Goal: Information Seeking & Learning: Compare options

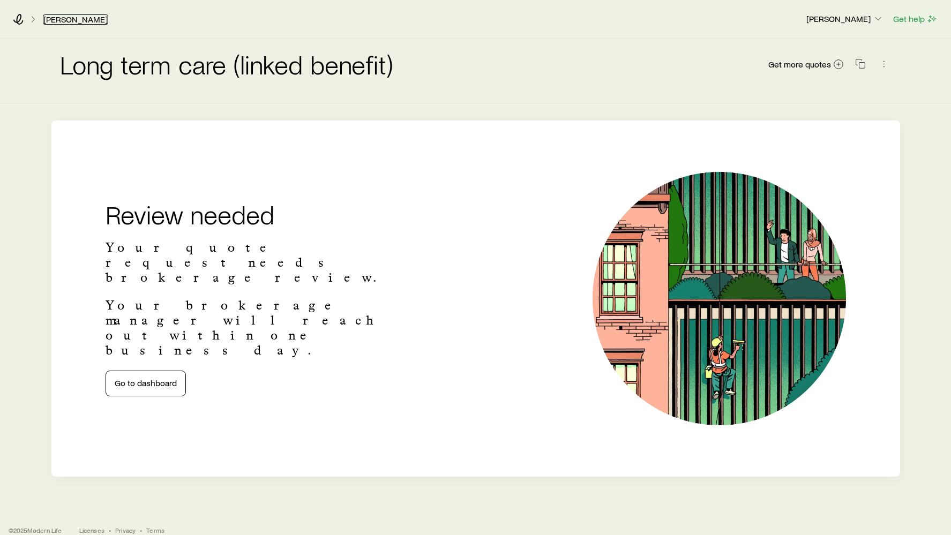
click at [70, 18] on link "[PERSON_NAME]" at bounding box center [75, 19] width 65 height 10
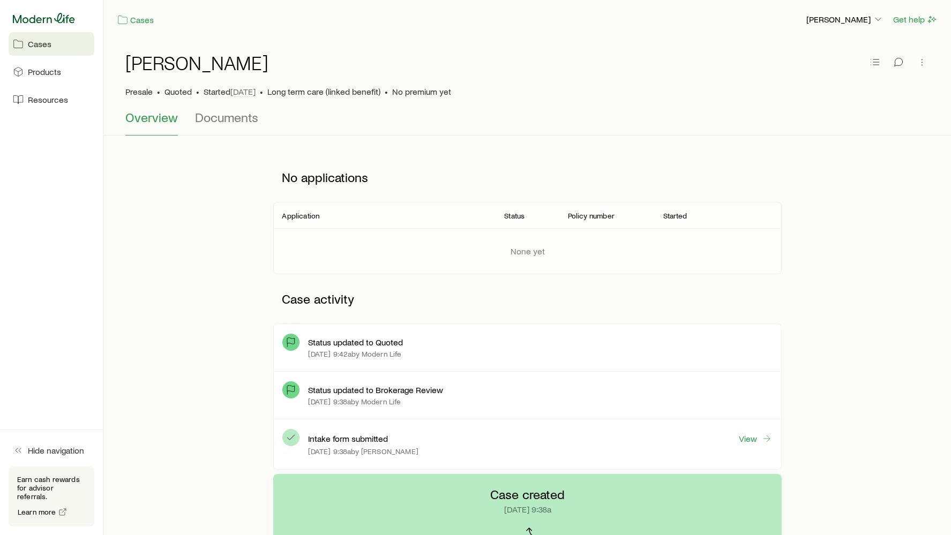
click at [57, 18] on icon at bounding box center [44, 18] width 62 height 11
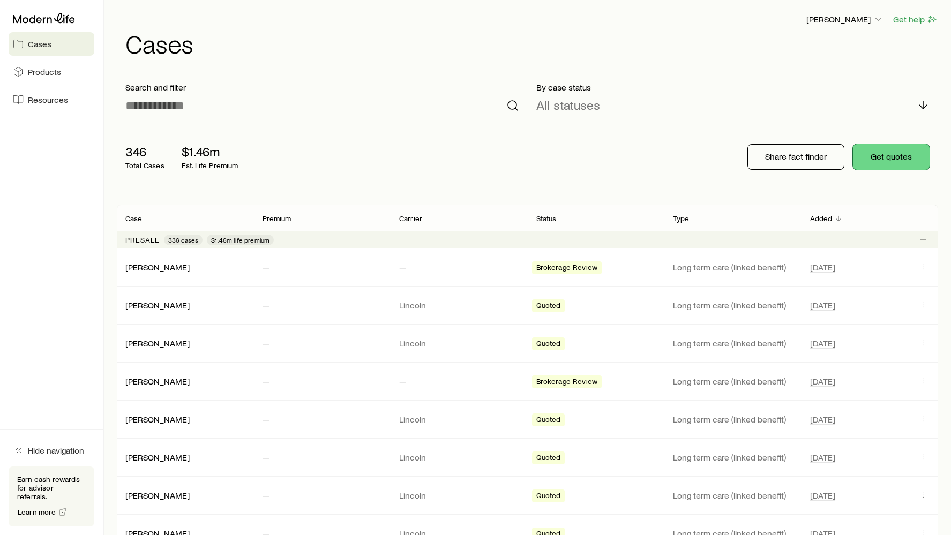
click at [869, 156] on button "Get quotes" at bounding box center [891, 157] width 77 height 26
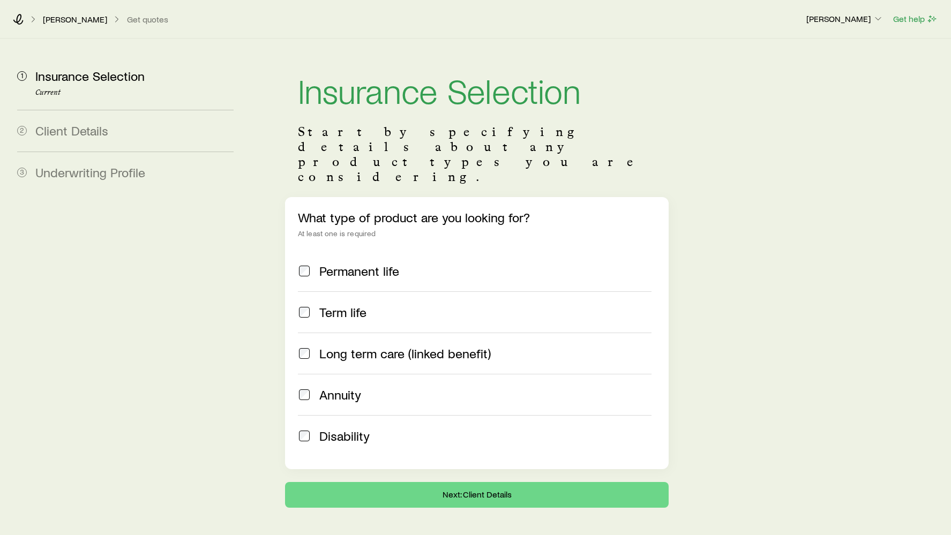
click at [377, 346] on span "Long term care (linked benefit)" at bounding box center [405, 353] width 172 height 15
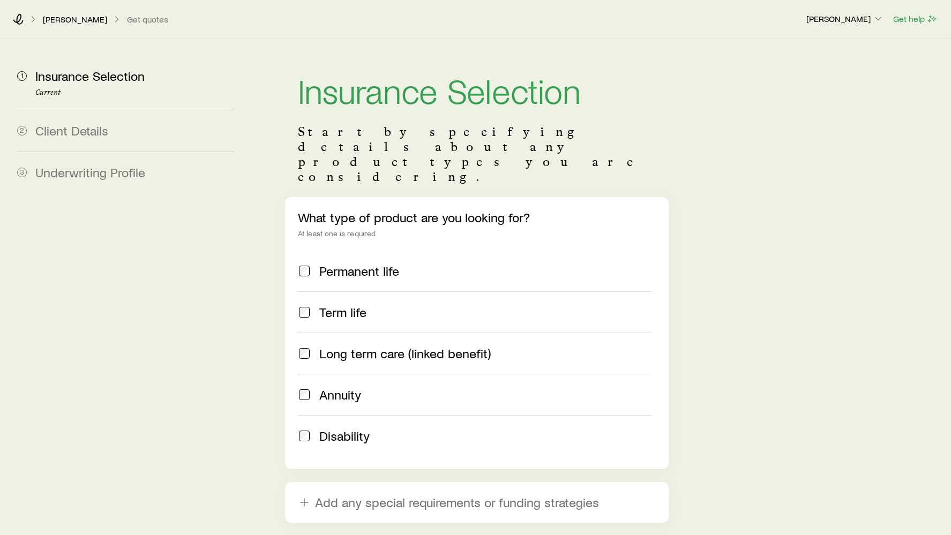
click at [372, 333] on label "Long term care (linked benefit)" at bounding box center [475, 353] width 354 height 41
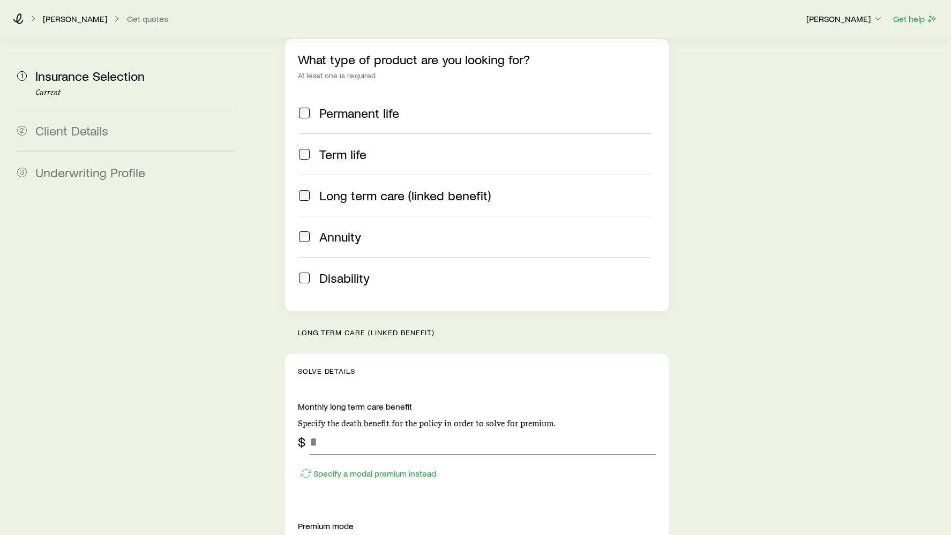
scroll to position [232, 0]
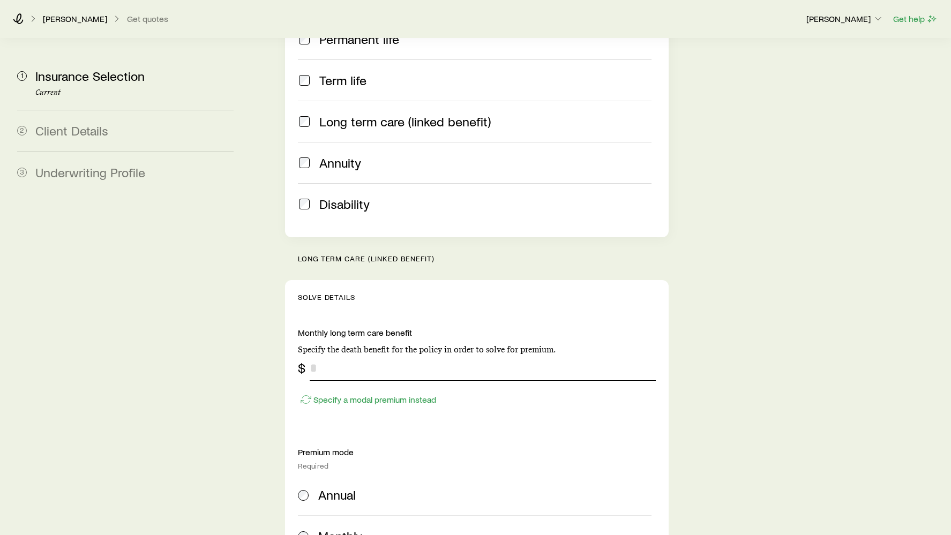
click at [367, 355] on input "tel" at bounding box center [483, 368] width 347 height 26
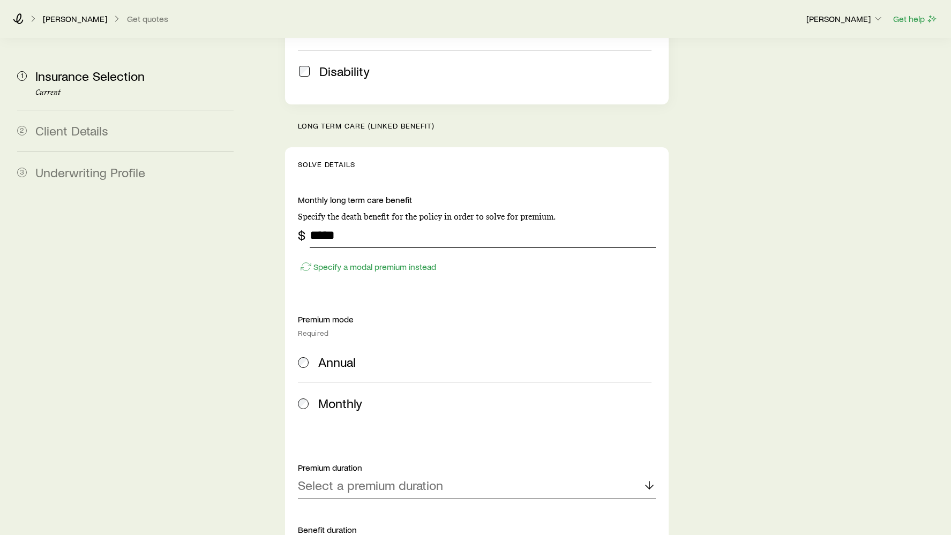
scroll to position [423, 0]
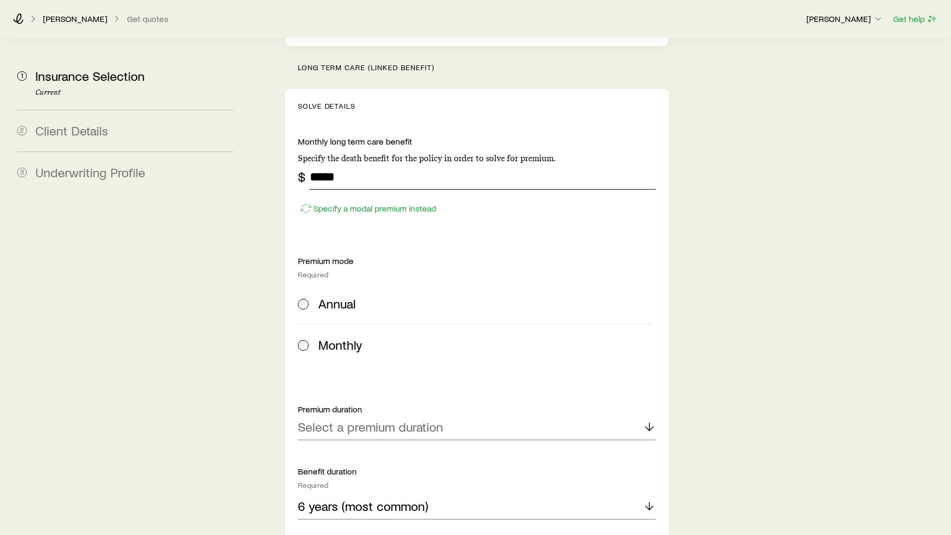
type input "*****"
click at [332, 296] on span "Annual" at bounding box center [337, 303] width 38 height 15
click at [366, 415] on div "Select a premium duration" at bounding box center [477, 428] width 359 height 26
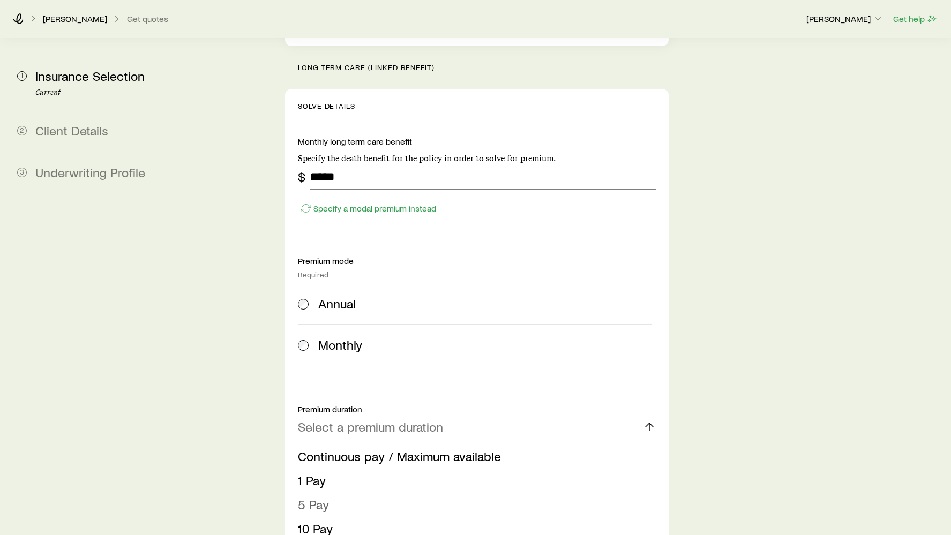
click at [349, 493] on li "5 Pay" at bounding box center [474, 505] width 352 height 24
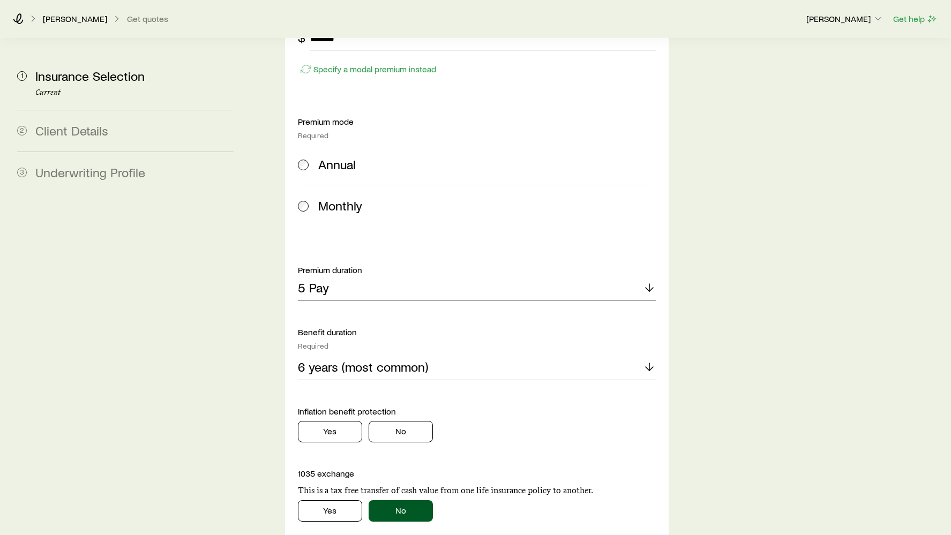
scroll to position [603, 0]
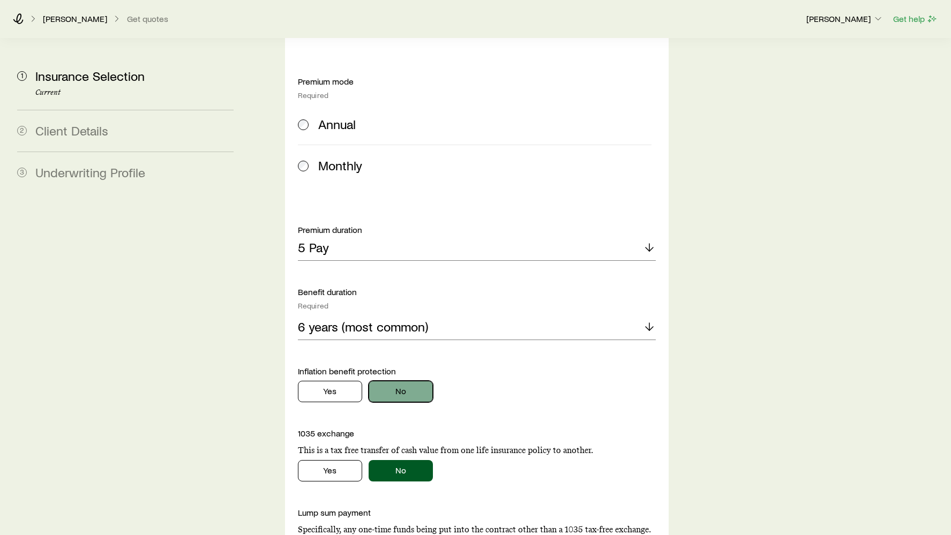
click at [403, 381] on button "No" at bounding box center [401, 391] width 64 height 21
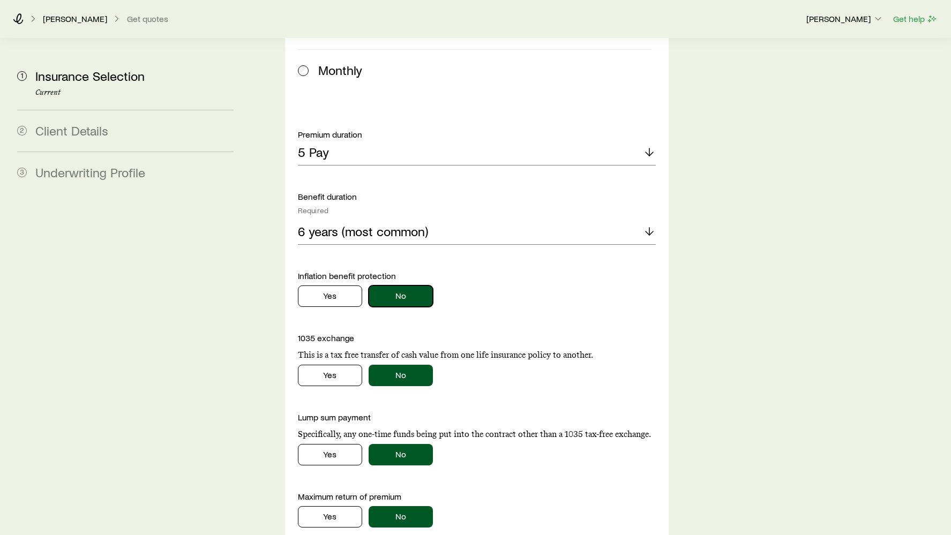
scroll to position [888, 0]
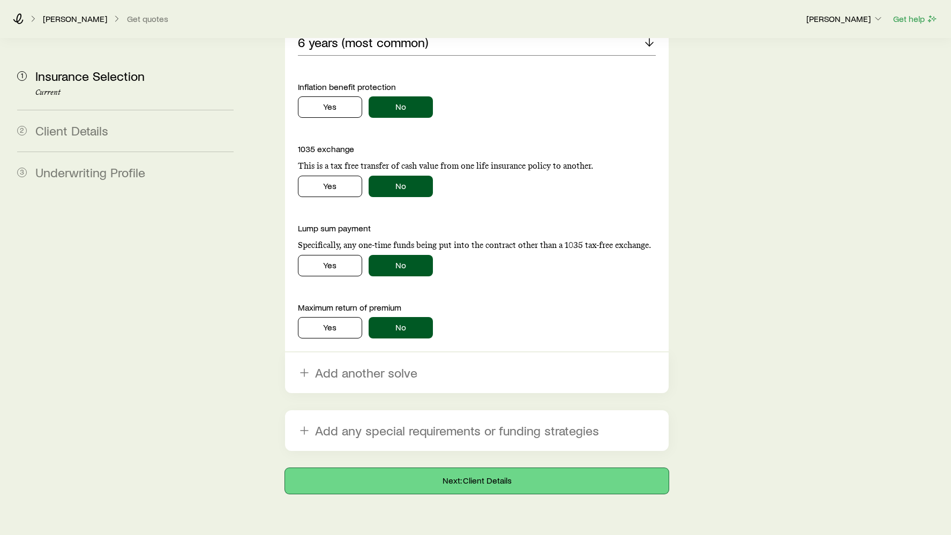
click at [453, 468] on button "Next: Client Details" at bounding box center [477, 481] width 384 height 26
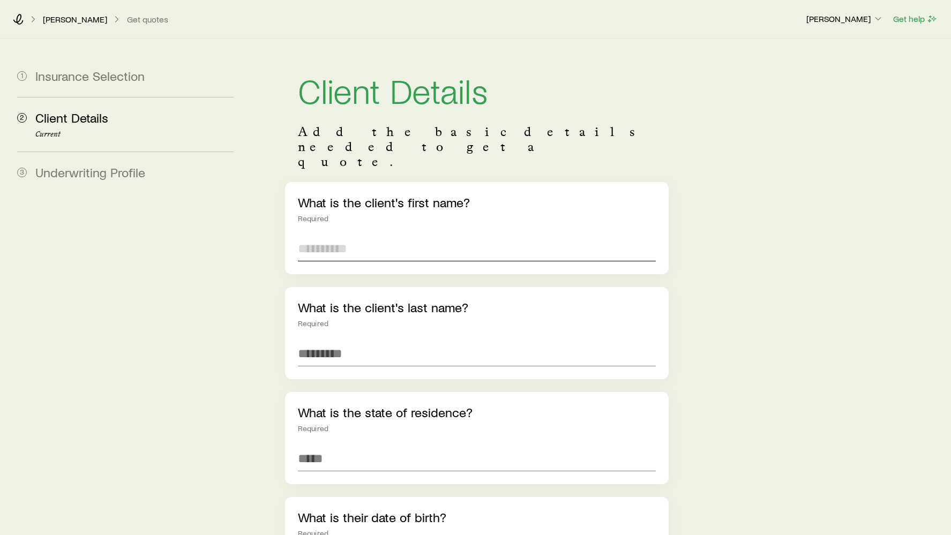
click at [357, 236] on input "text" at bounding box center [477, 249] width 359 height 26
type input "****"
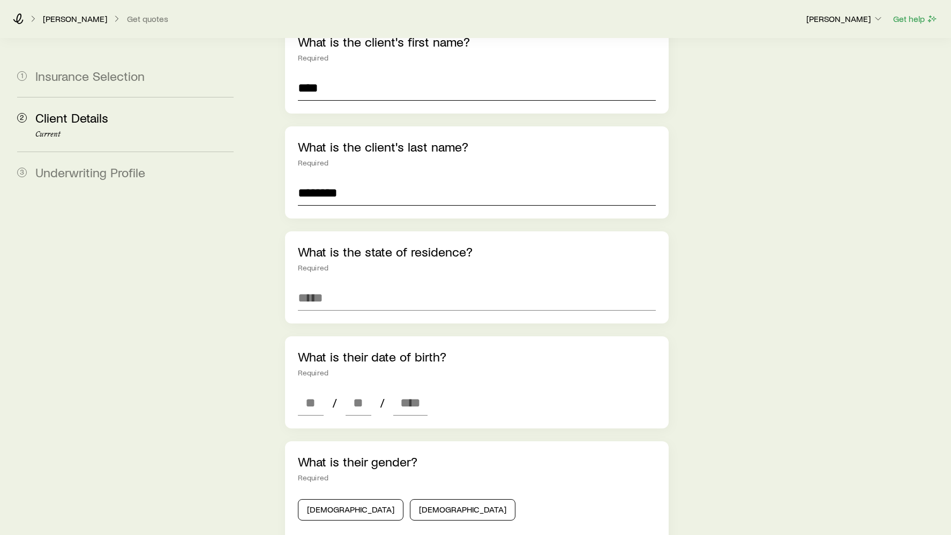
scroll to position [218, 0]
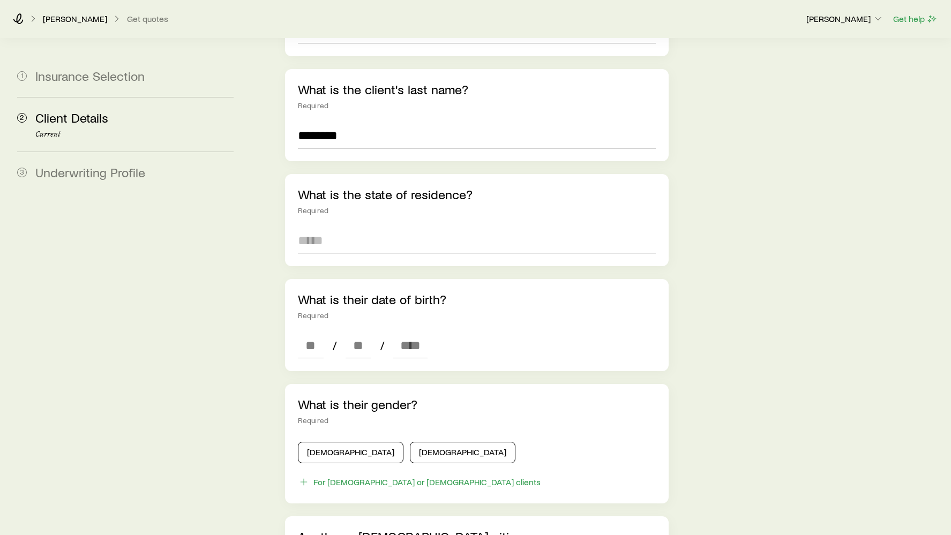
type input "********"
click at [340, 228] on input at bounding box center [477, 241] width 359 height 26
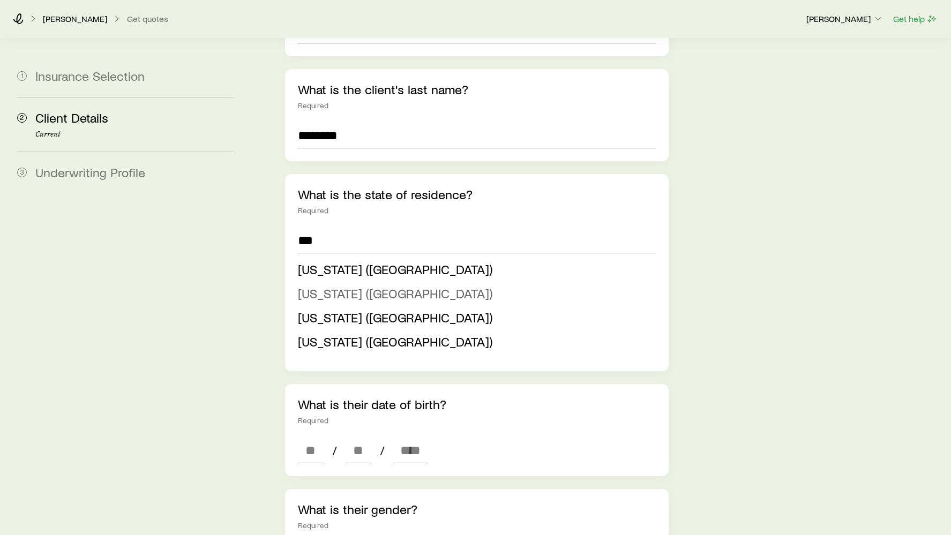
click at [338, 286] on span "[US_STATE] ([GEOGRAPHIC_DATA])" at bounding box center [395, 294] width 195 height 16
type input "**********"
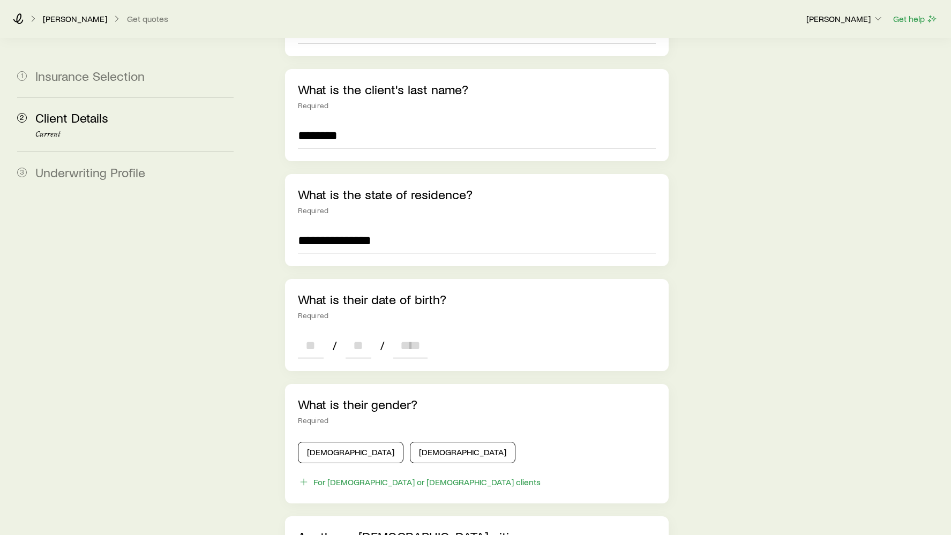
click at [313, 333] on input at bounding box center [311, 346] width 26 height 26
type input "**"
type input "****"
type input "*"
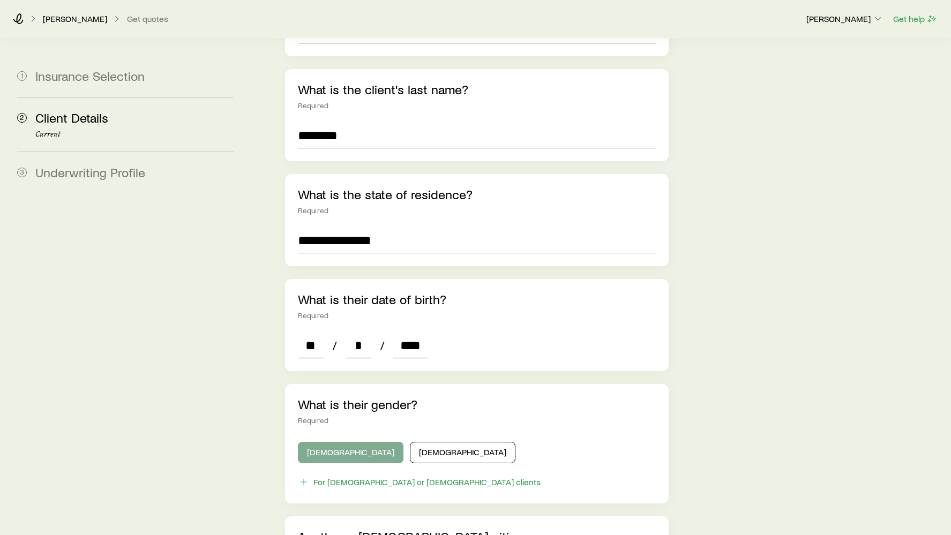
type input "****"
click at [329, 442] on button "[DEMOGRAPHIC_DATA]" at bounding box center [351, 452] width 106 height 21
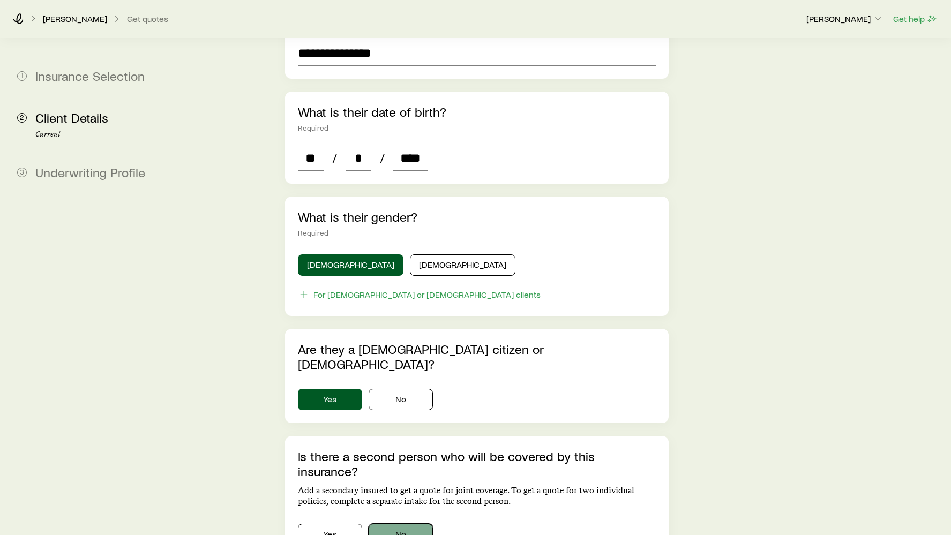
click at [403, 524] on button "No" at bounding box center [401, 534] width 64 height 21
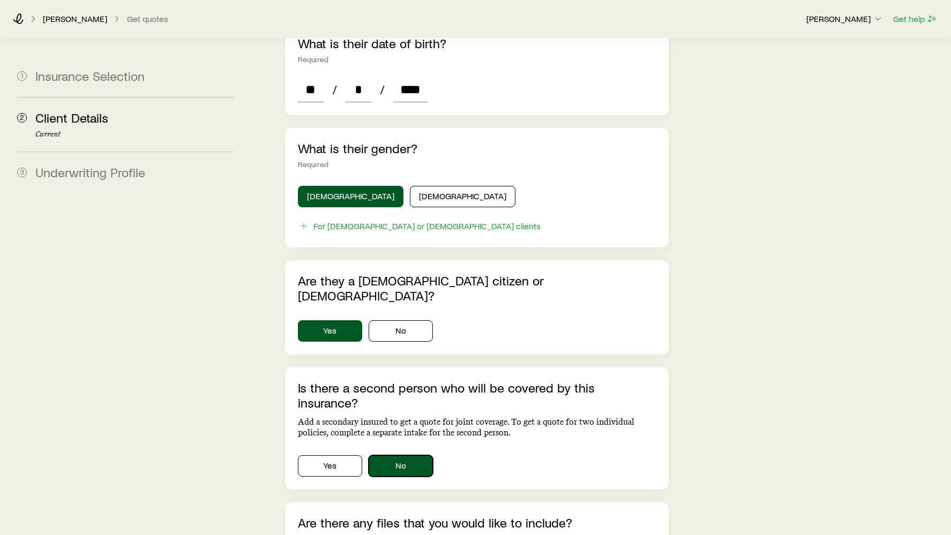
scroll to position [518, 0]
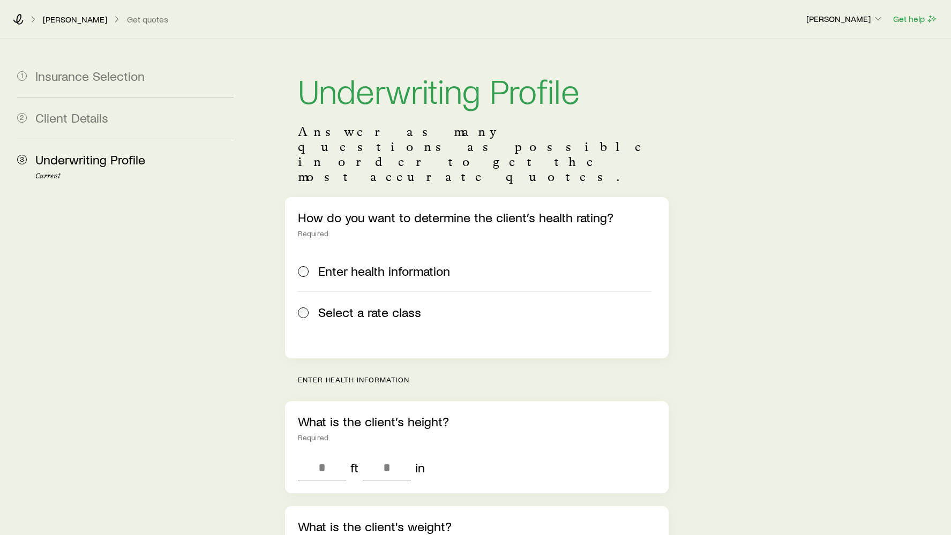
click at [352, 294] on label "Select a rate class" at bounding box center [475, 312] width 354 height 41
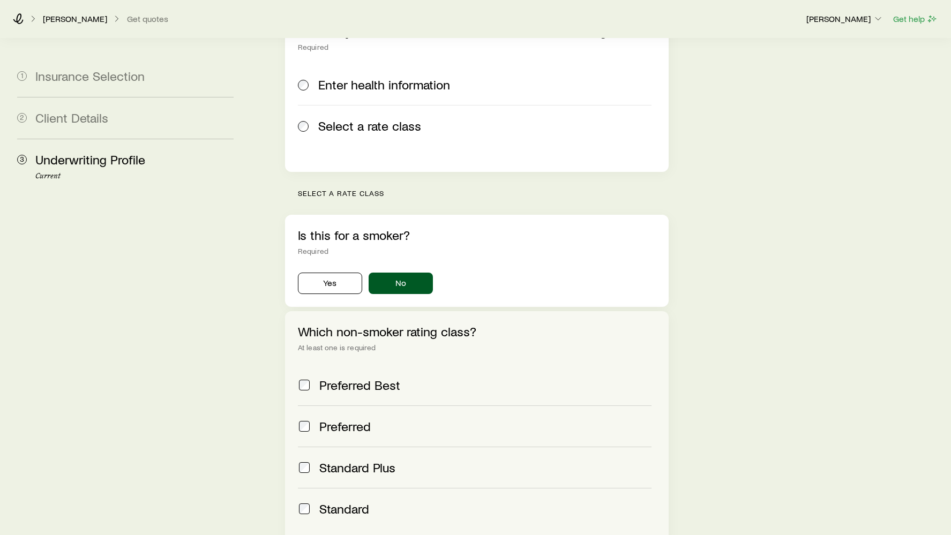
scroll to position [215, 0]
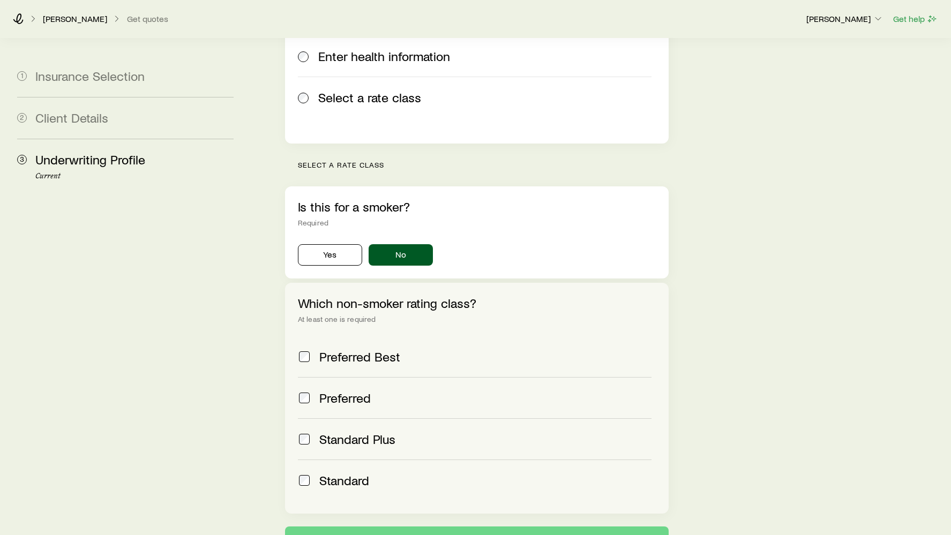
click at [333, 473] on span "Standard" at bounding box center [344, 480] width 50 height 15
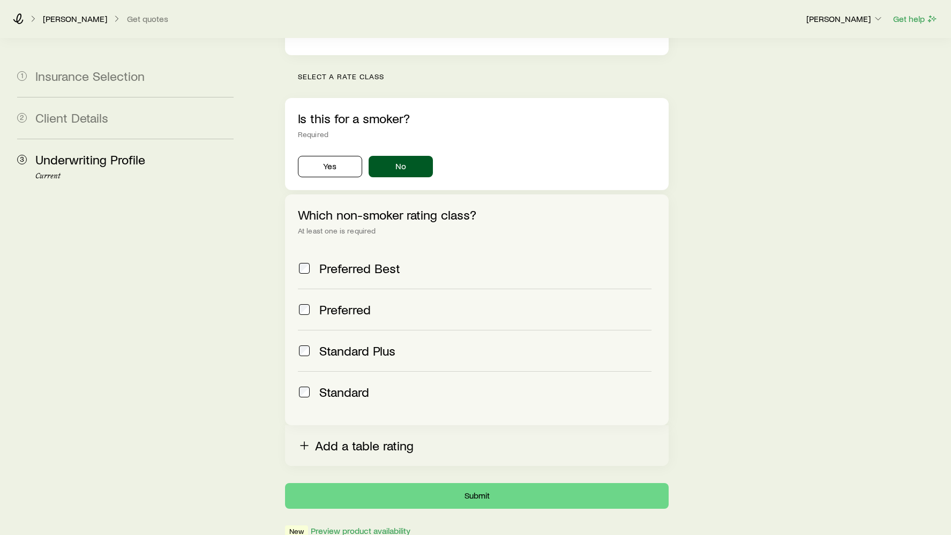
scroll to position [327, 0]
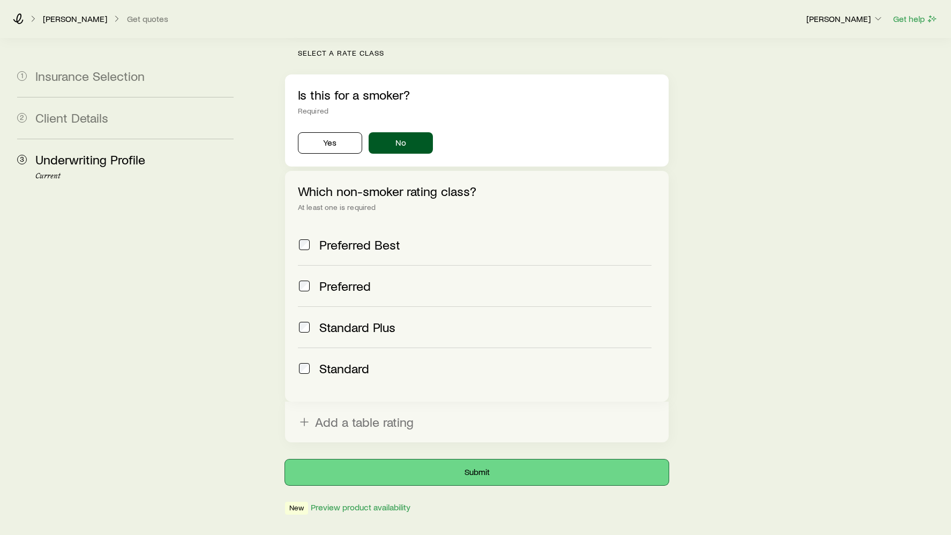
click at [445, 460] on button "Submit" at bounding box center [477, 473] width 384 height 26
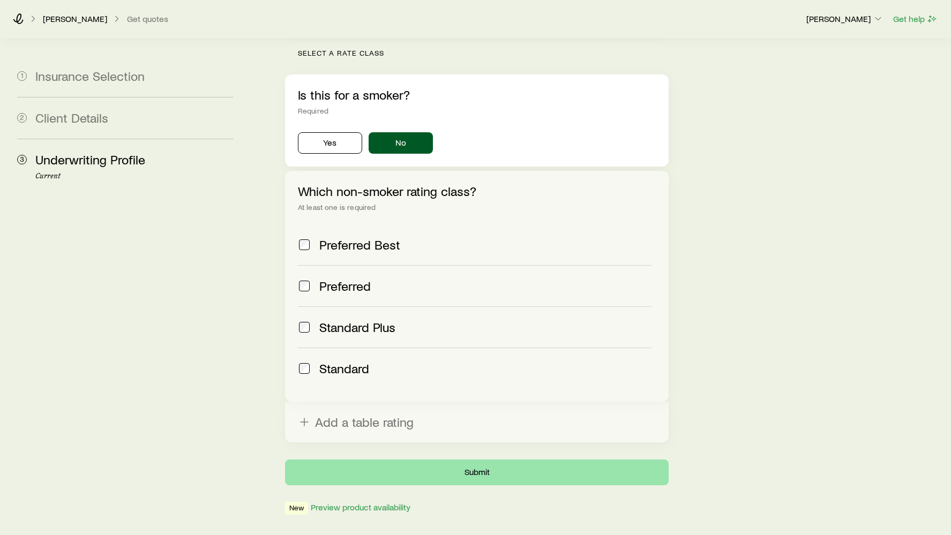
scroll to position [0, 0]
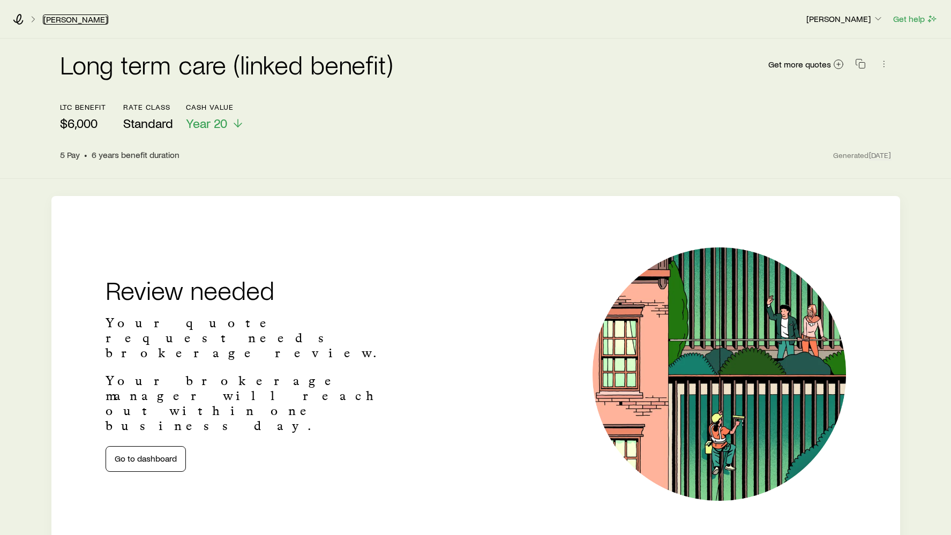
click at [56, 22] on link "[PERSON_NAME]" at bounding box center [75, 19] width 65 height 10
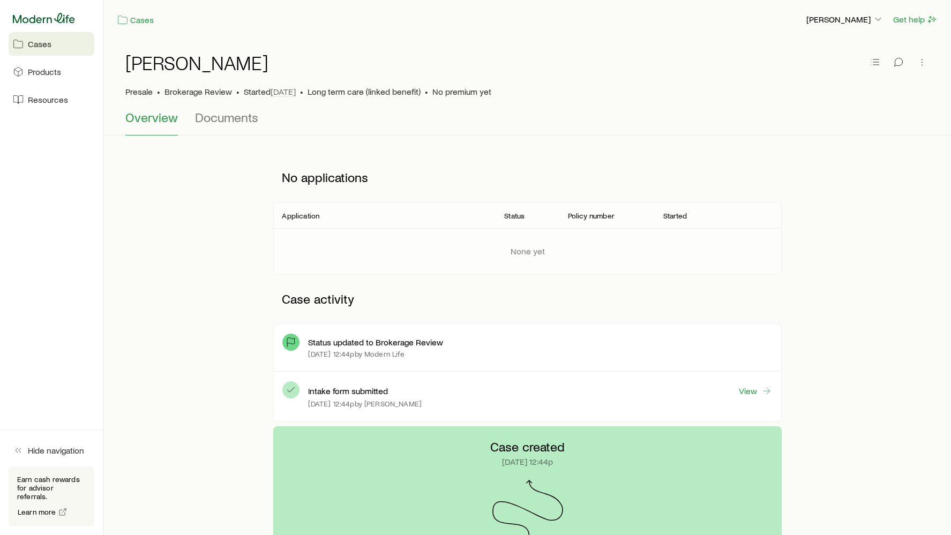
click at [61, 19] on icon at bounding box center [44, 18] width 62 height 10
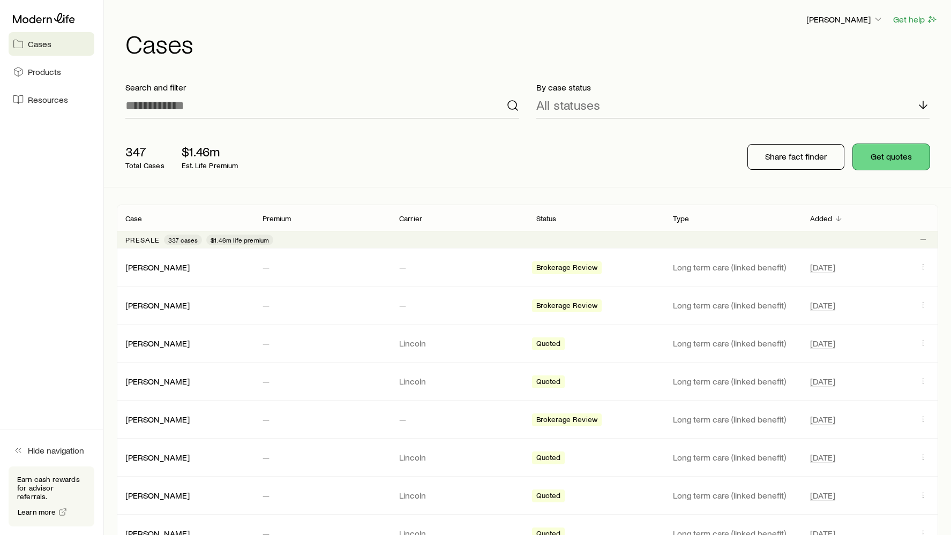
click at [888, 164] on button "Get quotes" at bounding box center [891, 157] width 77 height 26
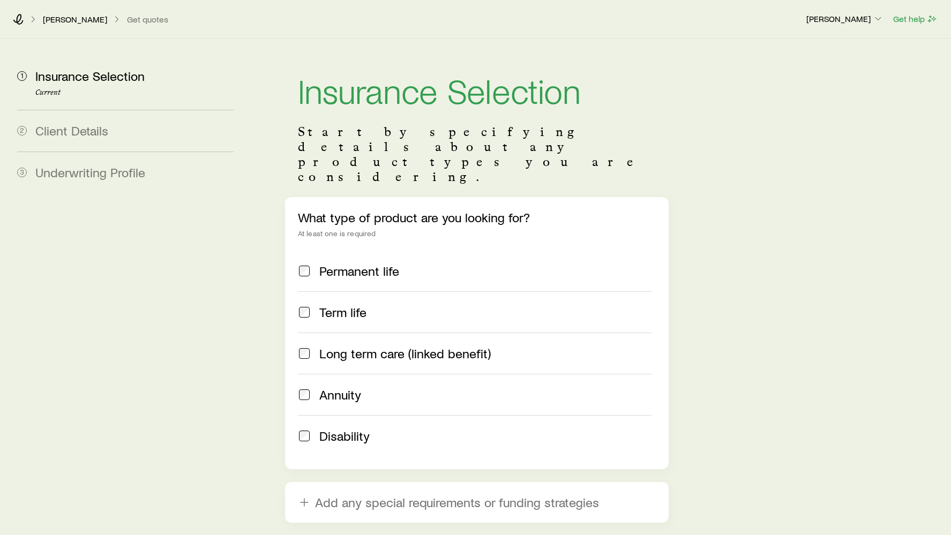
click at [398, 264] on span "Permanent life" at bounding box center [359, 271] width 80 height 15
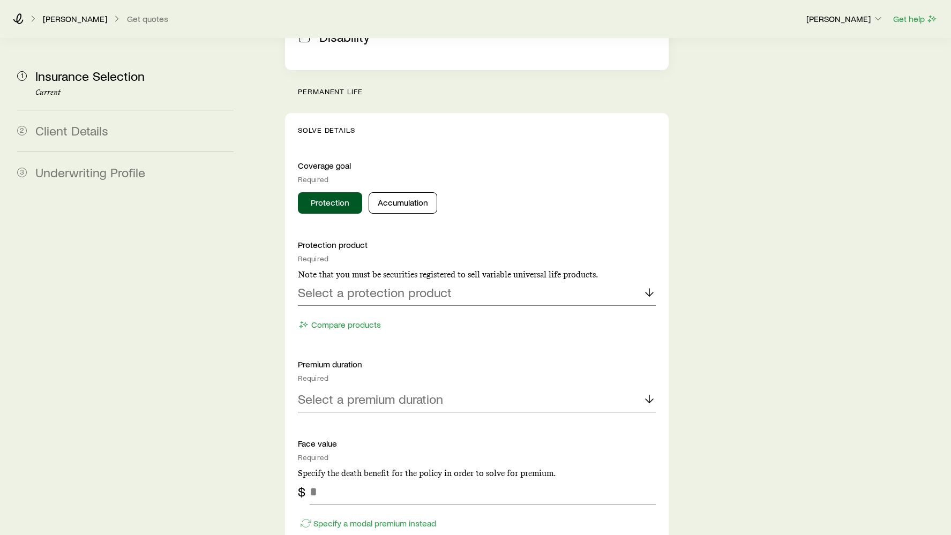
scroll to position [442, 0]
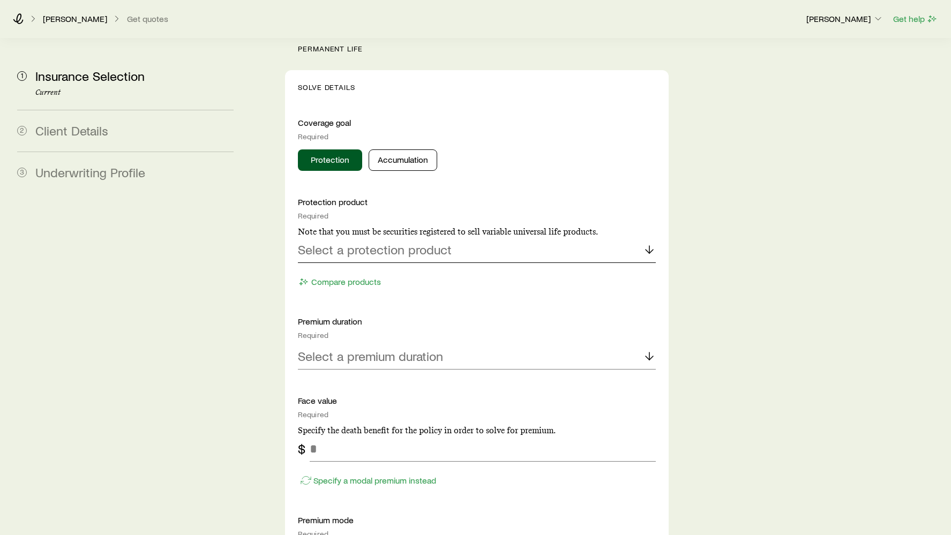
click at [420, 242] on p "Select a protection product" at bounding box center [375, 249] width 154 height 15
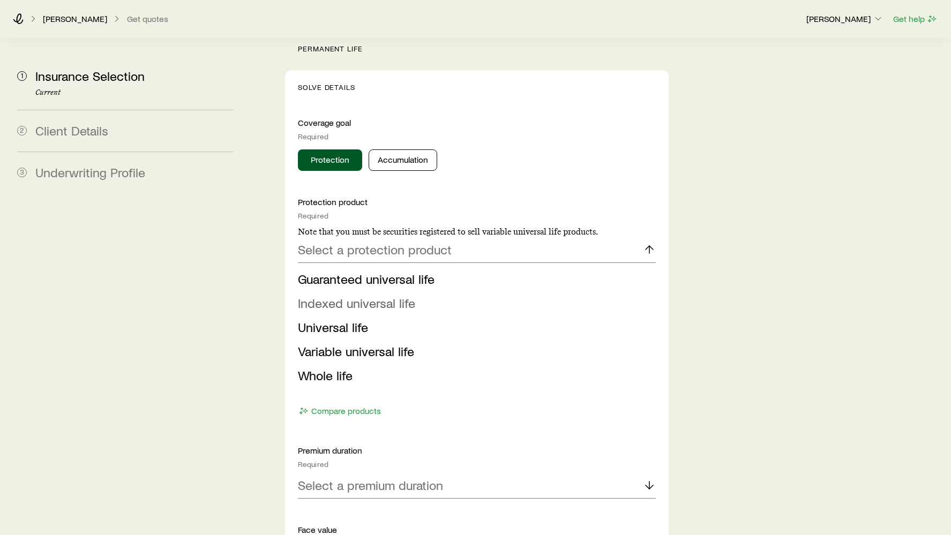
click at [405, 295] on span "Indexed universal life" at bounding box center [356, 303] width 117 height 16
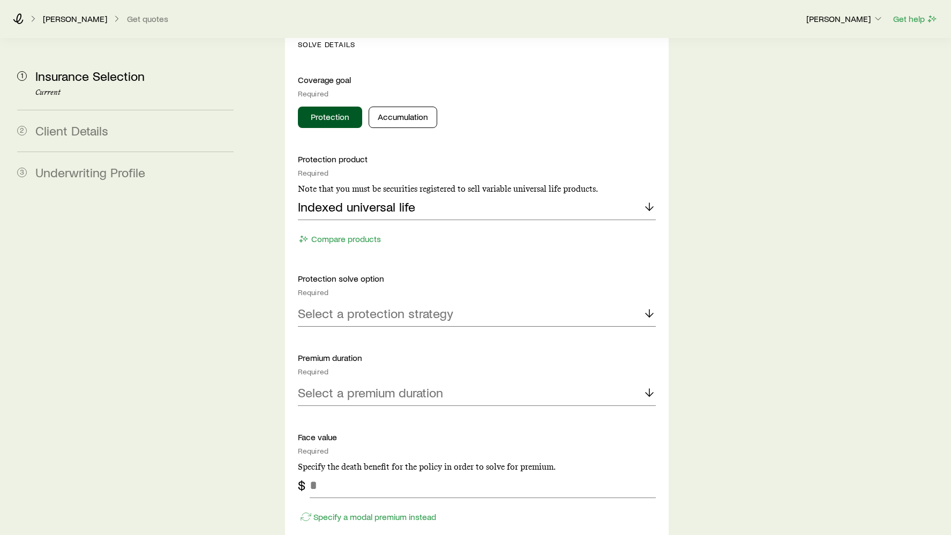
scroll to position [489, 0]
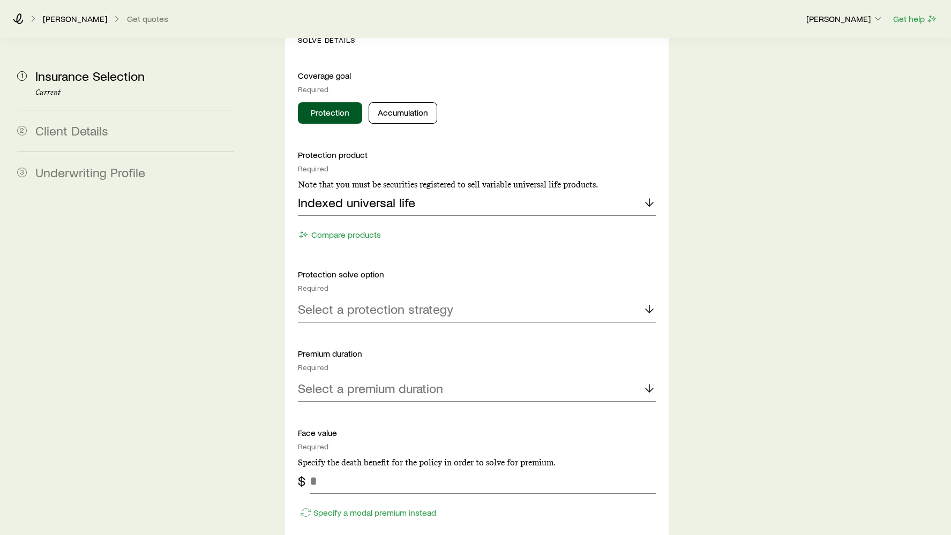
click at [402, 297] on div "Select a protection strategy" at bounding box center [477, 310] width 359 height 26
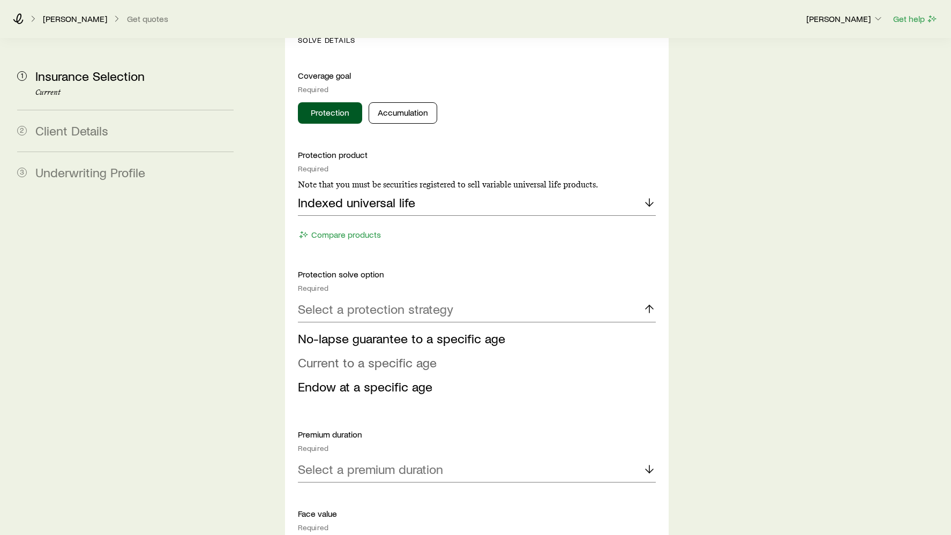
click at [401, 355] on span "Current to a specific age" at bounding box center [367, 363] width 139 height 16
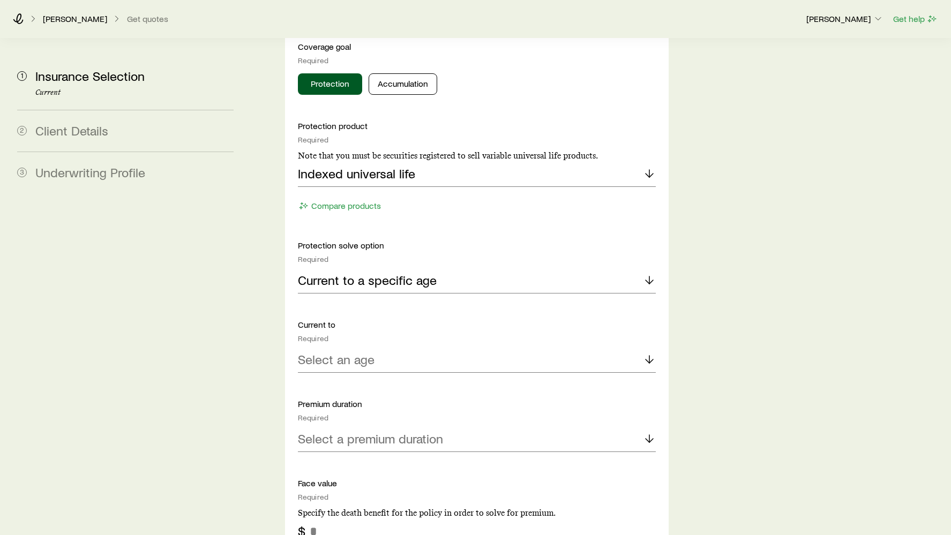
scroll to position [566, 0]
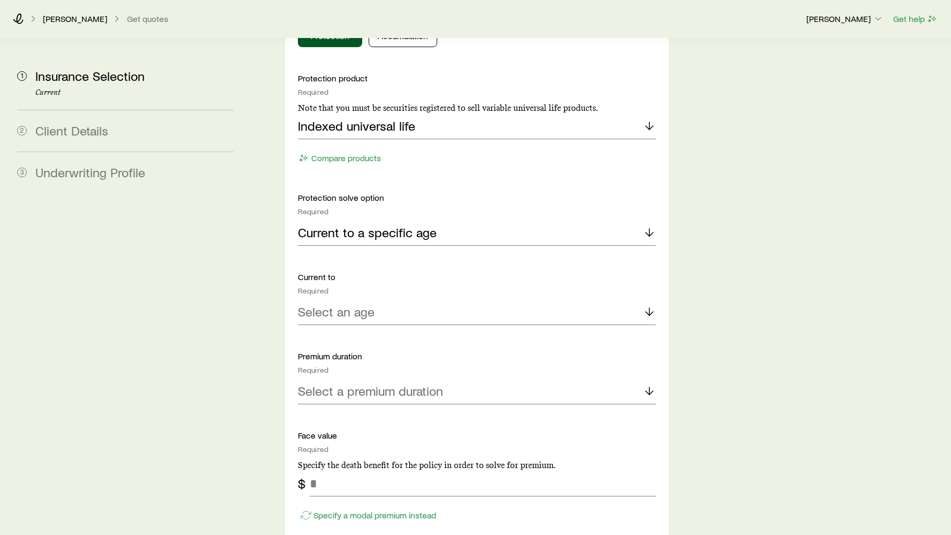
click at [395, 295] on div "Protection product Required Note that you must be securities registered to sell…" at bounding box center [477, 431] width 359 height 717
click at [398, 300] on div "Select an age" at bounding box center [477, 313] width 359 height 26
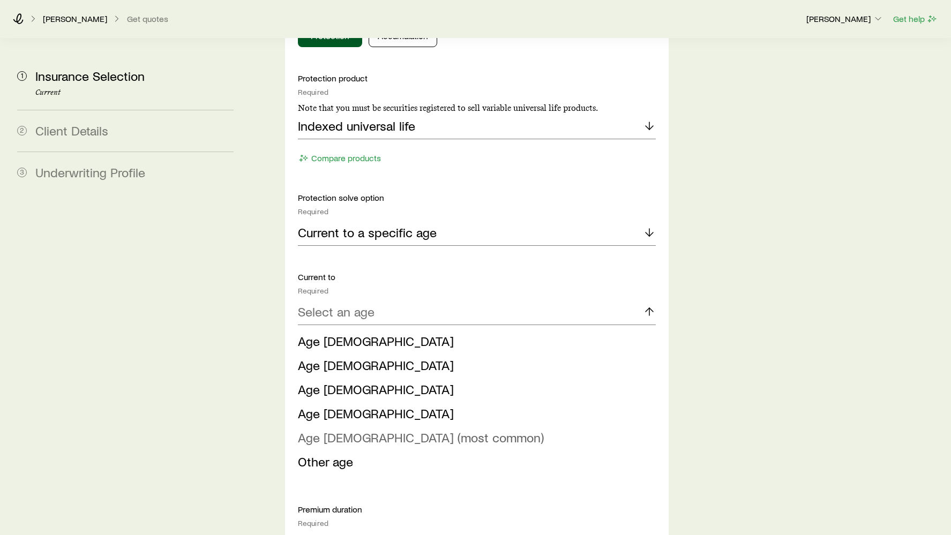
click at [397, 430] on span "Age [DEMOGRAPHIC_DATA] (most common)" at bounding box center [421, 438] width 246 height 16
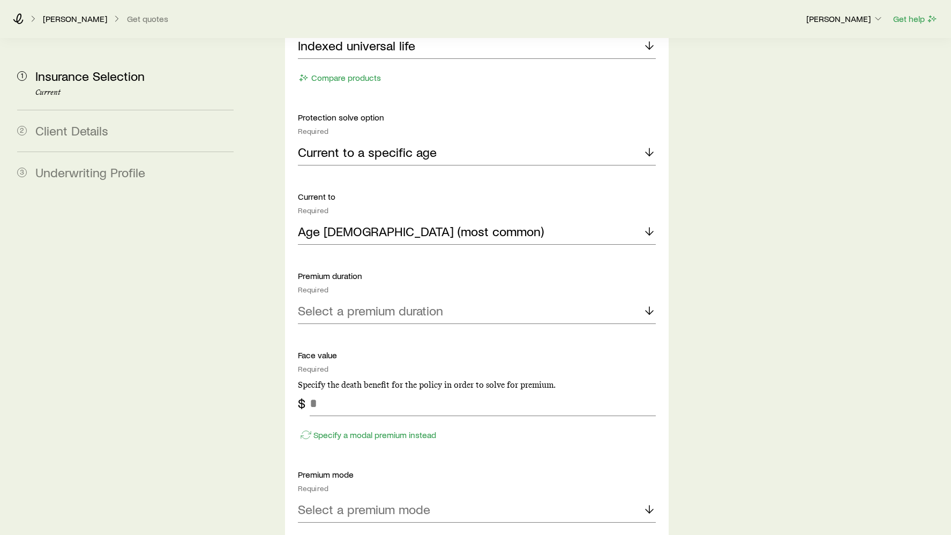
scroll to position [718, 0]
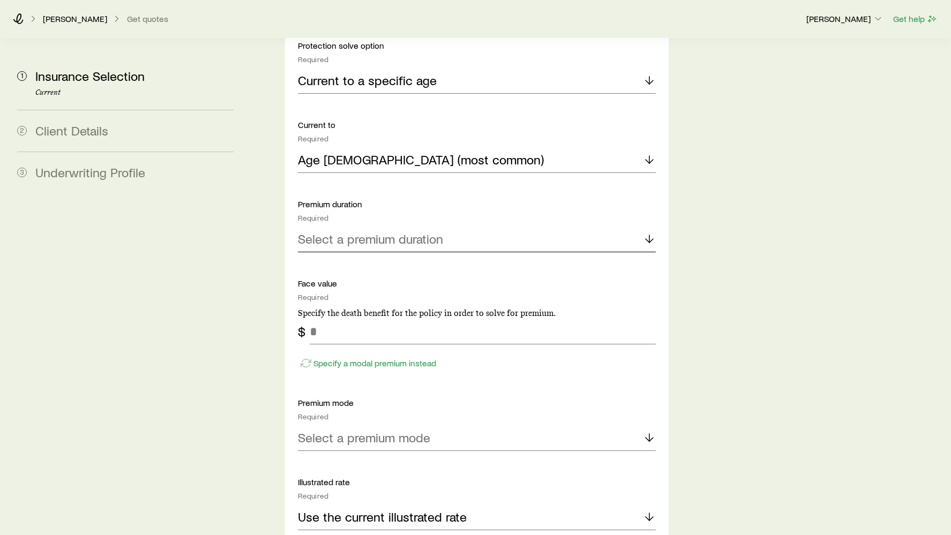
click at [401, 232] on p "Select a premium duration" at bounding box center [370, 239] width 145 height 15
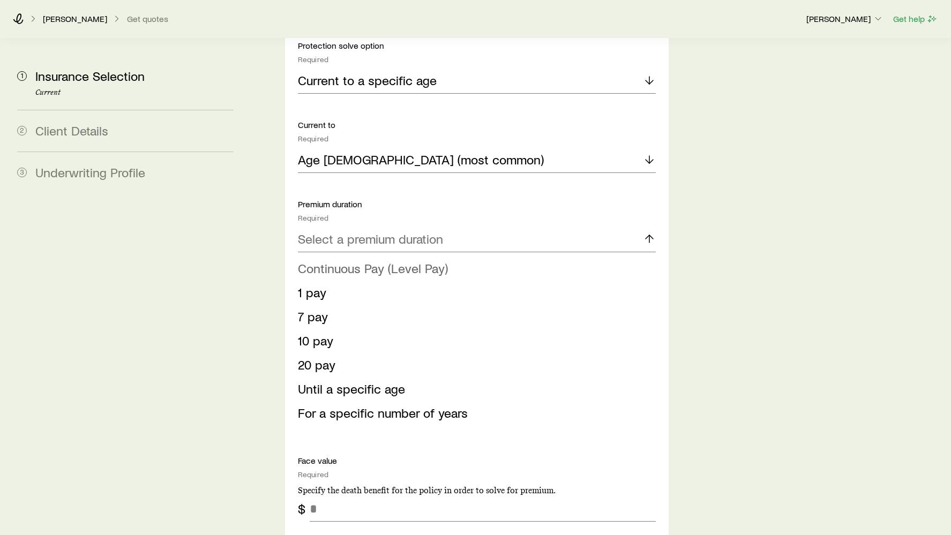
click at [398, 260] on span "Continuous Pay (Level Pay)" at bounding box center [373, 268] width 150 height 16
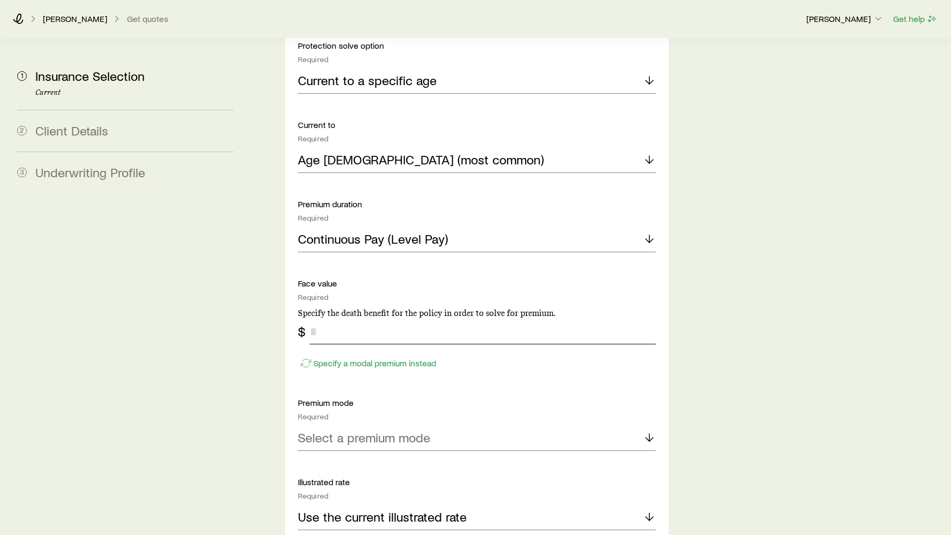
click at [396, 319] on input "tel" at bounding box center [483, 332] width 347 height 26
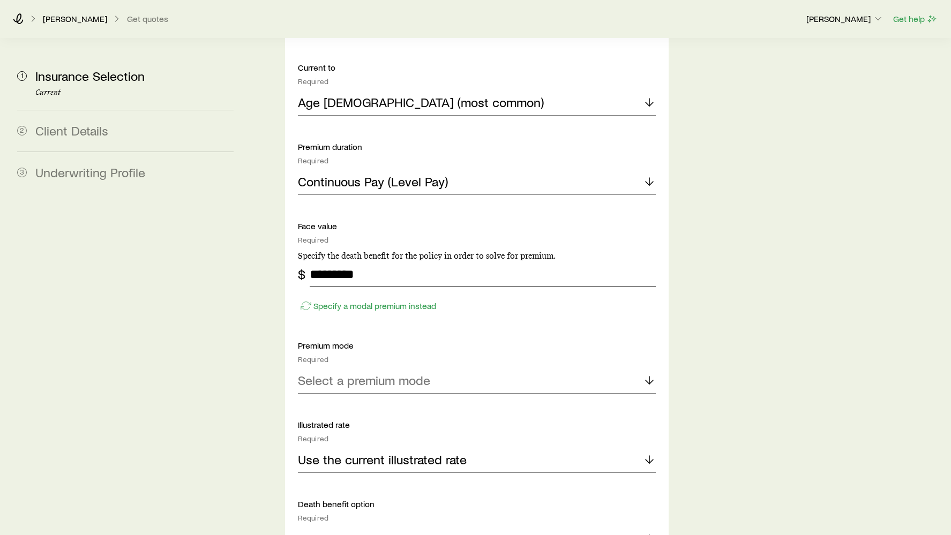
scroll to position [810, 0]
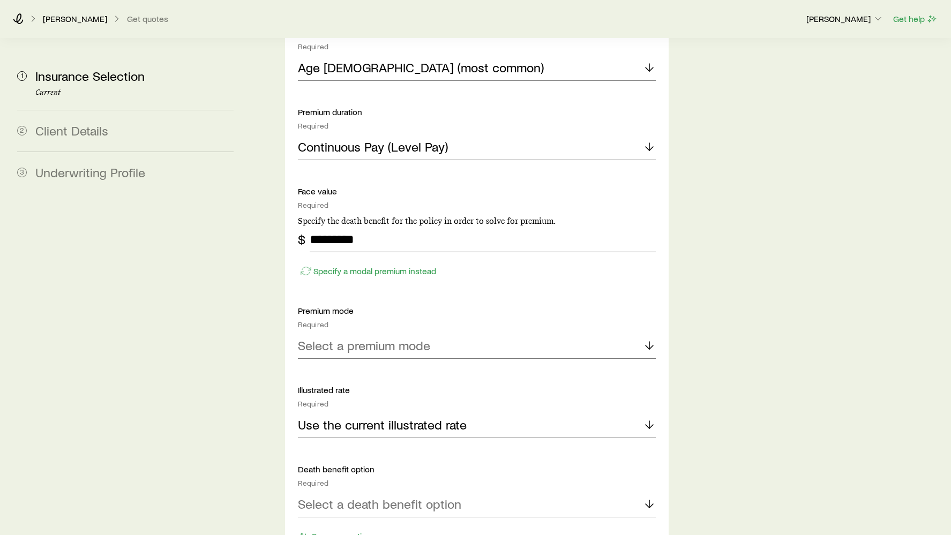
type input "*********"
click at [374, 338] on p "Select a premium mode" at bounding box center [364, 345] width 132 height 15
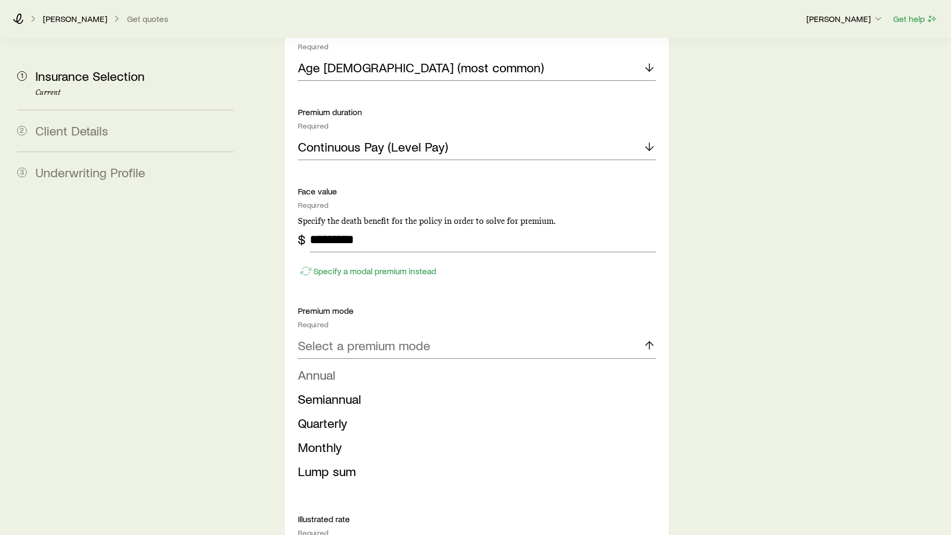
click at [377, 363] on li "Annual" at bounding box center [474, 375] width 352 height 24
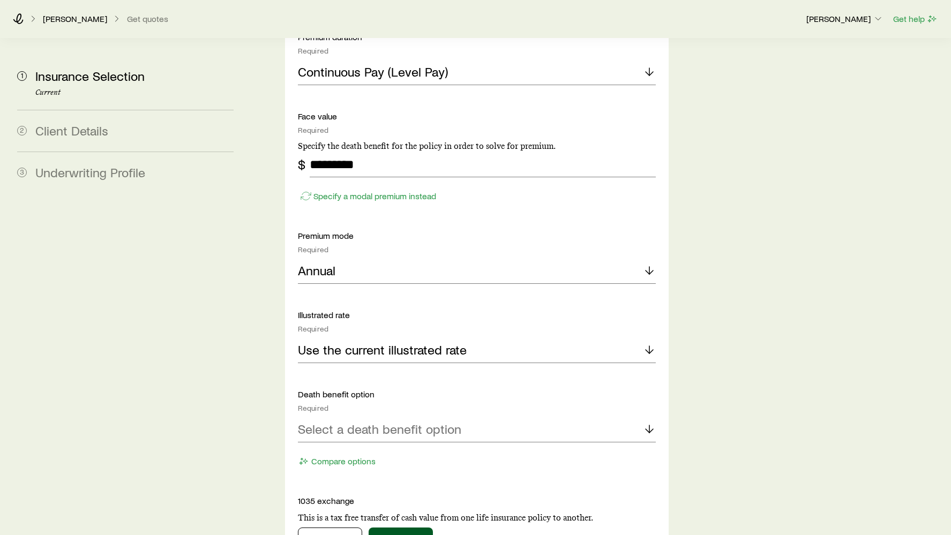
scroll to position [909, 0]
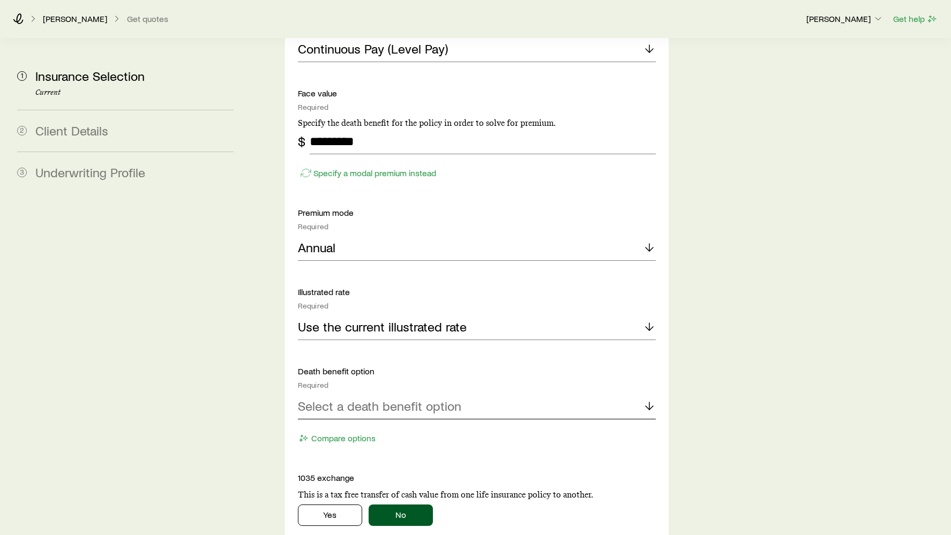
click at [380, 399] on p "Select a death benefit option" at bounding box center [379, 406] width 163 height 15
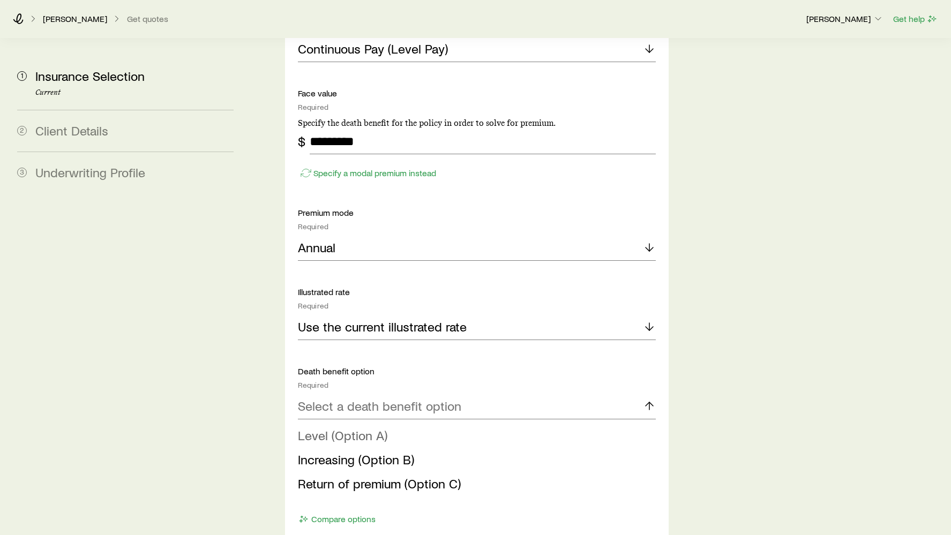
click at [379, 428] on span "Level (Option A)" at bounding box center [343, 436] width 90 height 16
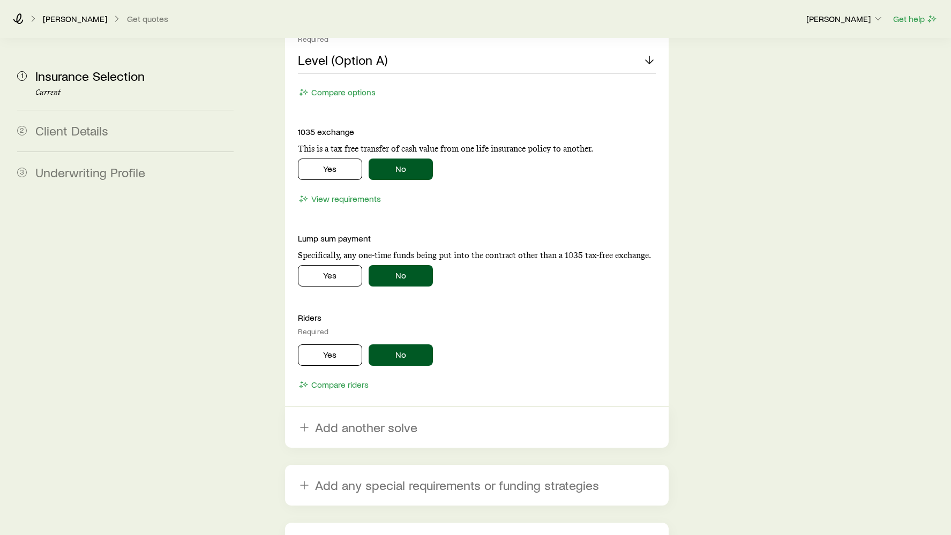
scroll to position [1351, 0]
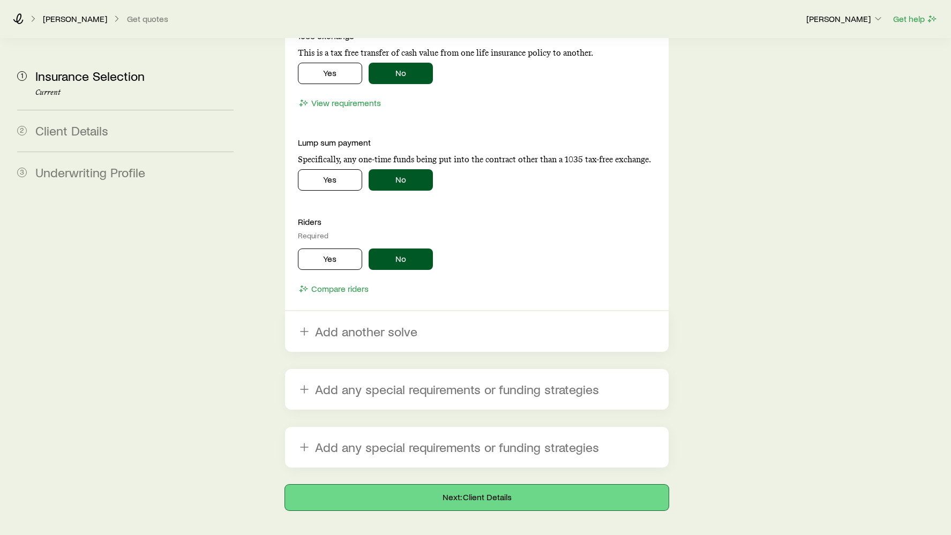
click at [416, 485] on button "Next: Client Details" at bounding box center [477, 498] width 384 height 26
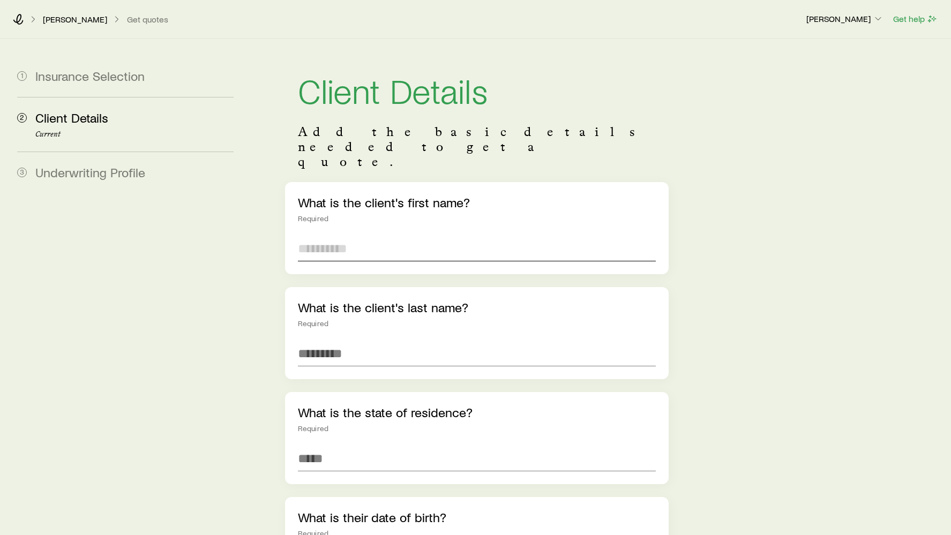
click at [409, 236] on input "text" at bounding box center [477, 249] width 359 height 26
type input "****"
type input "********"
click at [385, 446] on input at bounding box center [477, 459] width 359 height 26
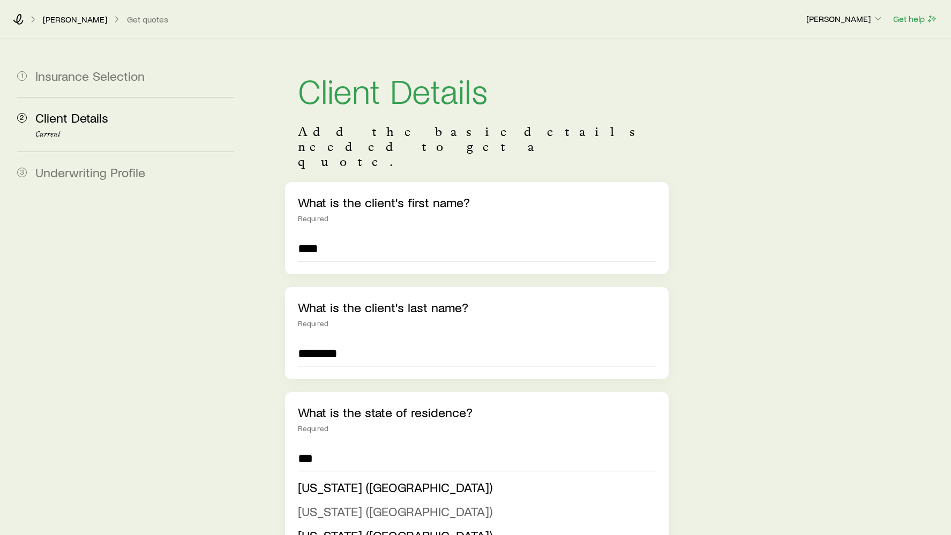
click at [373, 500] on li "[US_STATE] ([GEOGRAPHIC_DATA])" at bounding box center [474, 512] width 352 height 24
type input "**********"
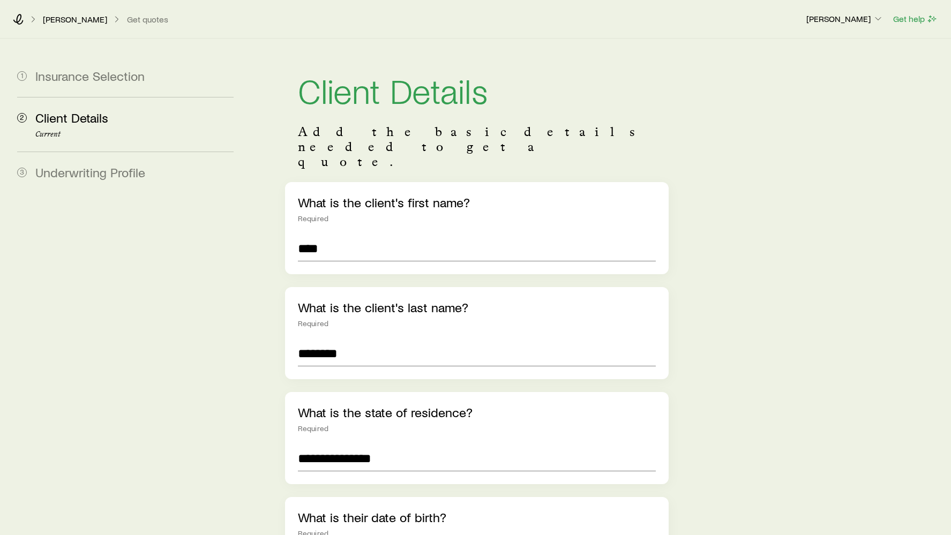
scroll to position [154, 0]
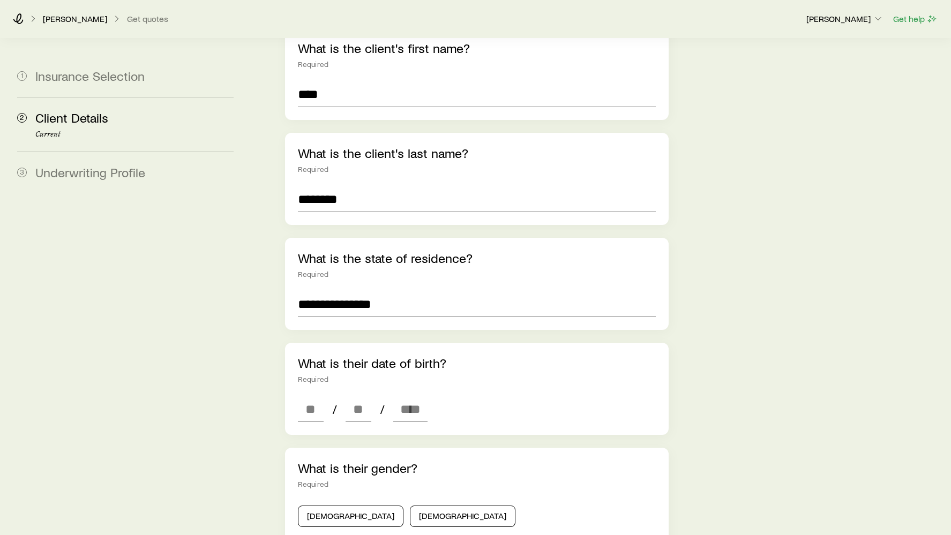
click at [309, 365] on div "What is their date of birth? Required / /" at bounding box center [477, 389] width 384 height 92
click at [304, 397] on input at bounding box center [311, 410] width 26 height 26
type input "**"
type input "****"
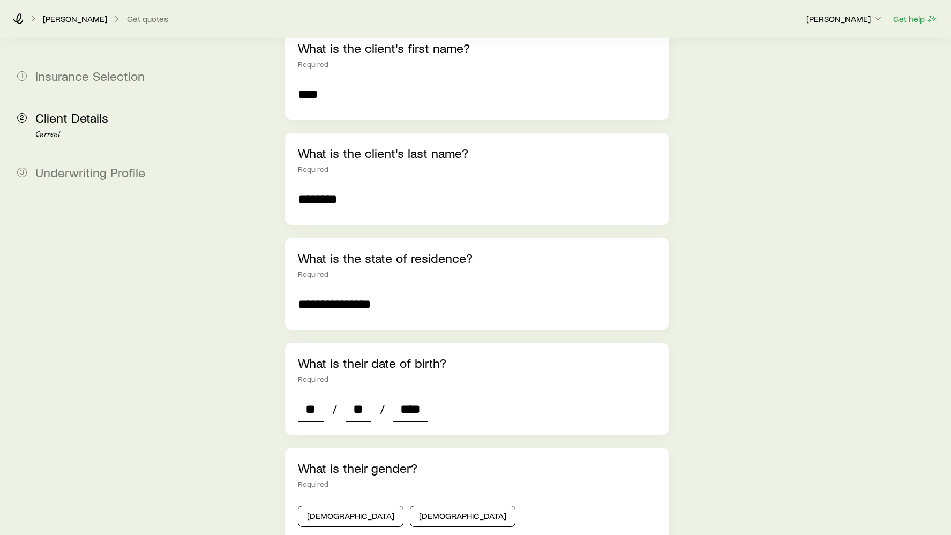
type input "*"
type input "****"
click at [328, 506] on button "[DEMOGRAPHIC_DATA]" at bounding box center [351, 516] width 106 height 21
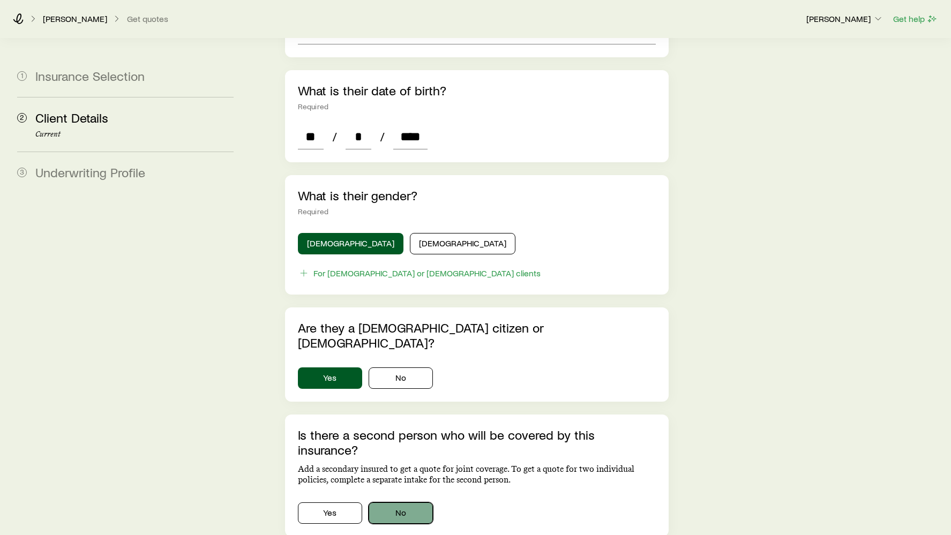
click at [406, 503] on button "No" at bounding box center [401, 513] width 64 height 21
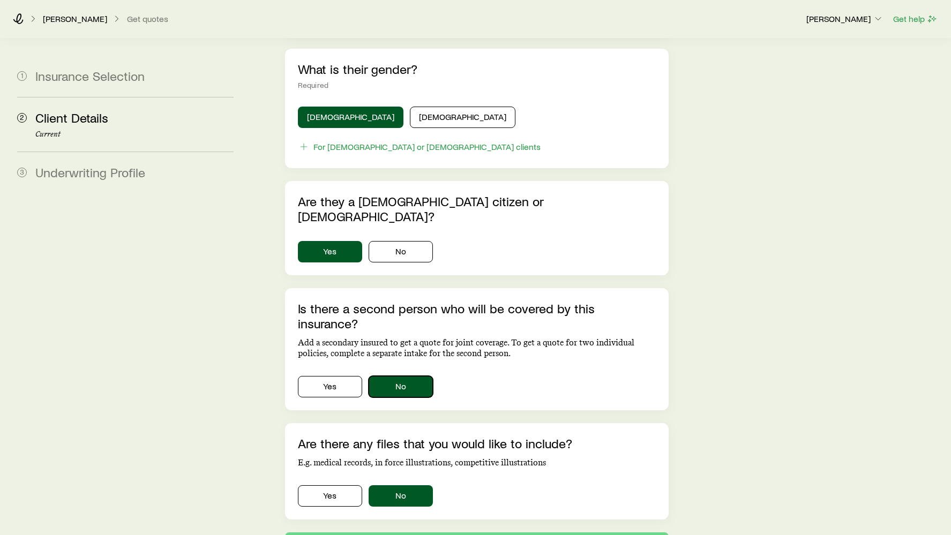
scroll to position [570, 0]
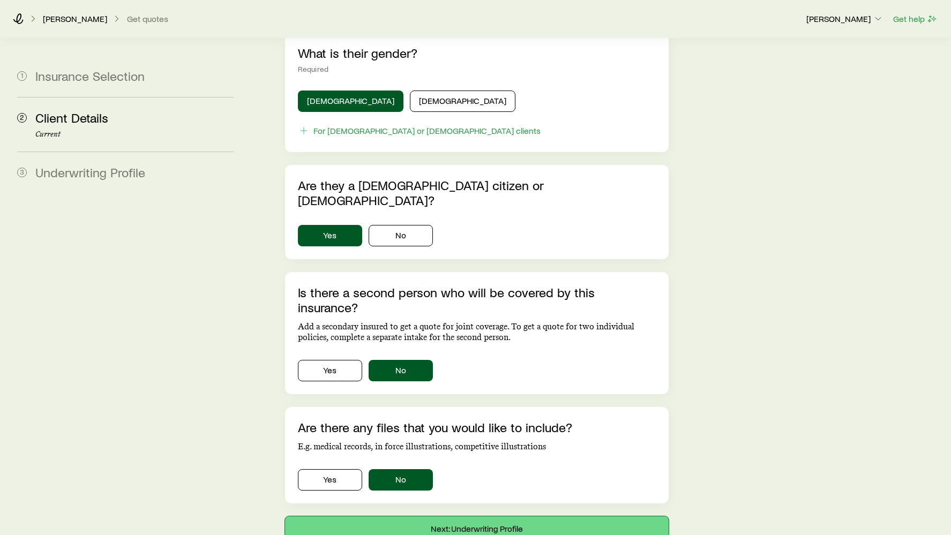
click at [405, 517] on button "Next: Underwriting Profile" at bounding box center [477, 530] width 384 height 26
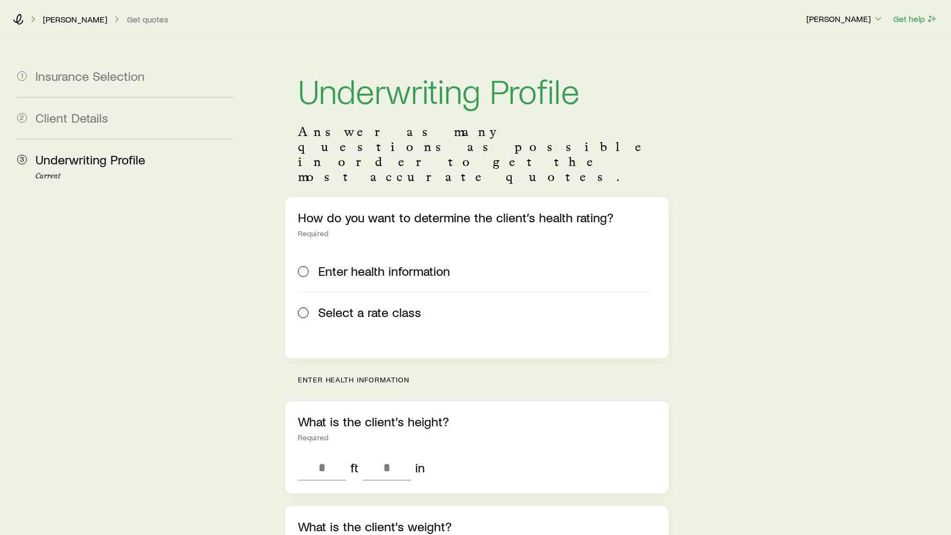
click at [364, 297] on label "Select a rate class" at bounding box center [475, 312] width 354 height 41
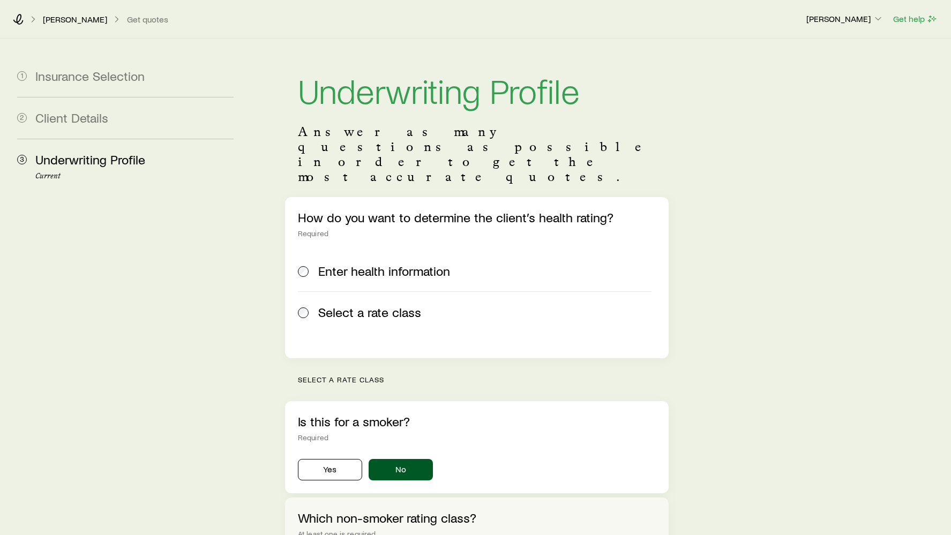
scroll to position [253, 0]
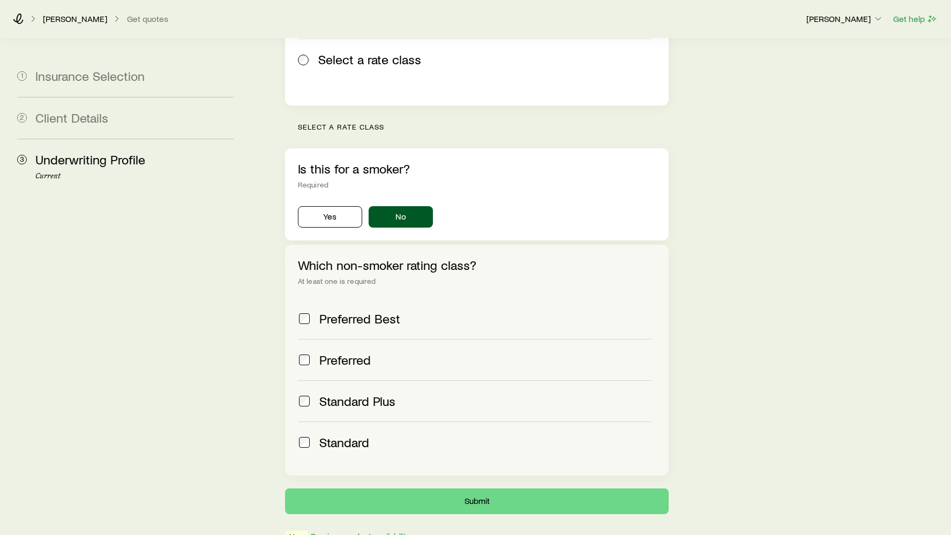
click at [336, 299] on label "Preferred Best" at bounding box center [475, 319] width 354 height 41
click at [440, 489] on button "Submit" at bounding box center [477, 502] width 384 height 26
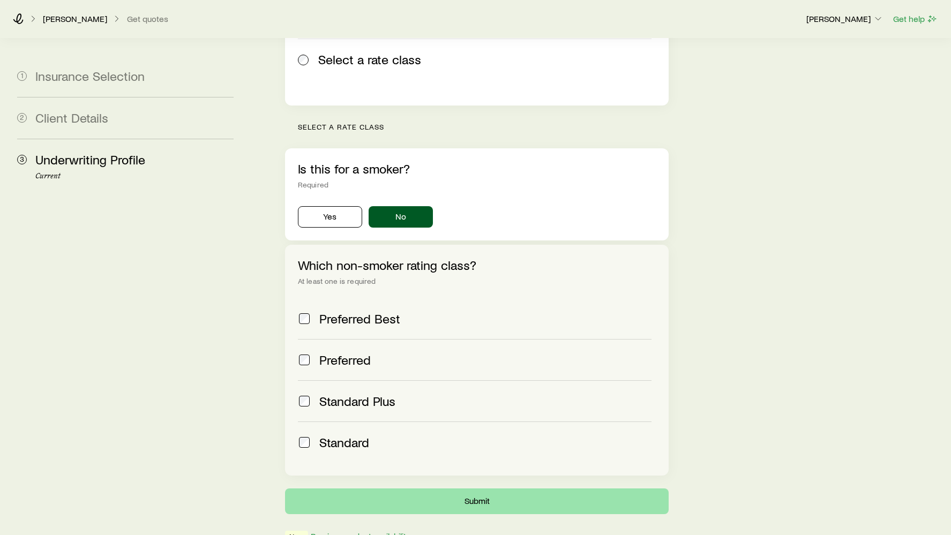
scroll to position [0, 0]
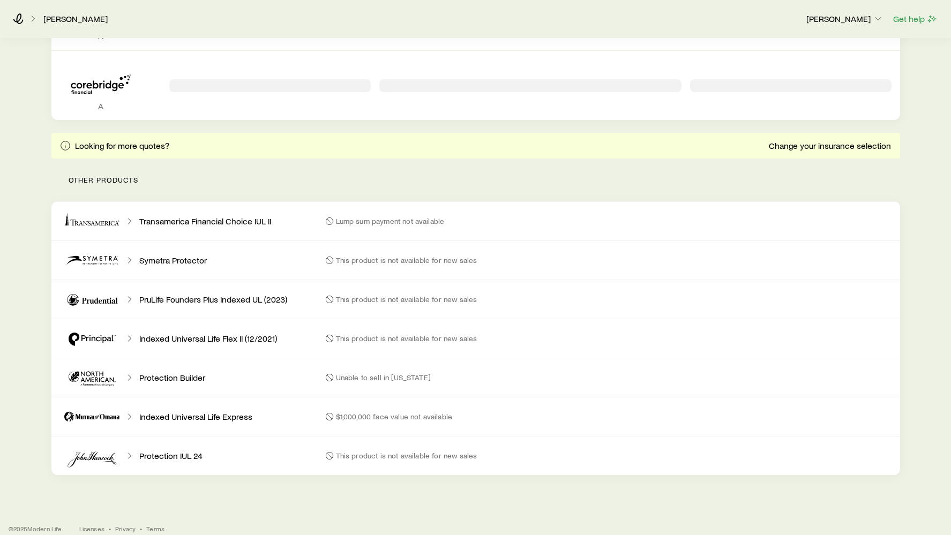
scroll to position [1152, 0]
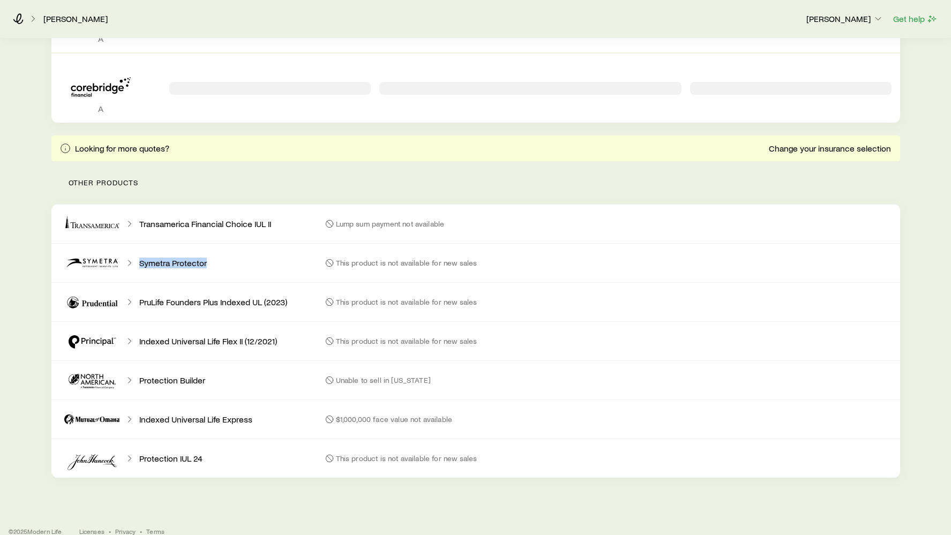
drag, startPoint x: 140, startPoint y: 263, endPoint x: 214, endPoint y: 263, distance: 74.0
click at [214, 263] on div "Symetra Protector" at bounding box center [183, 263] width 265 height 39
drag, startPoint x: 140, startPoint y: 262, endPoint x: 184, endPoint y: 263, distance: 44.0
click at [184, 263] on p "Symetra Protector" at bounding box center [173, 263] width 68 height 11
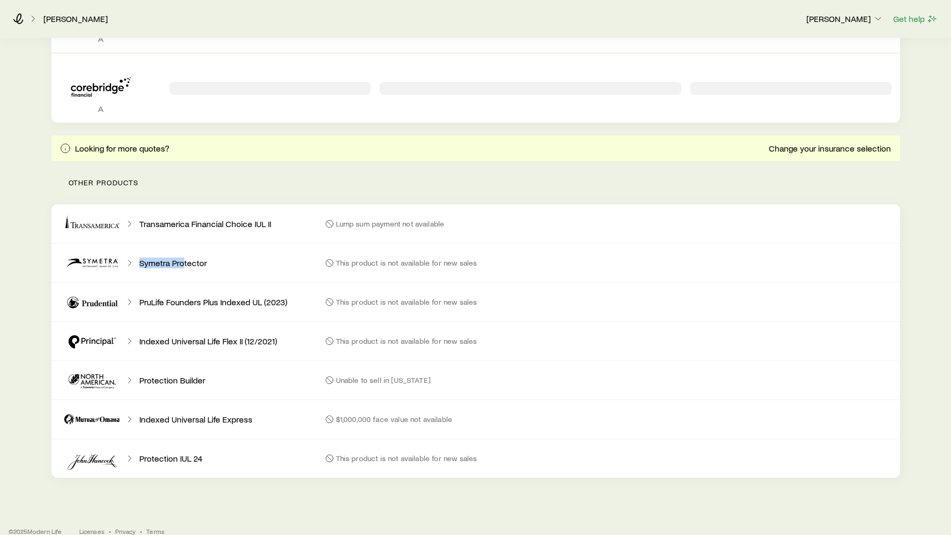
click at [184, 263] on p "Symetra Protector" at bounding box center [173, 263] width 68 height 11
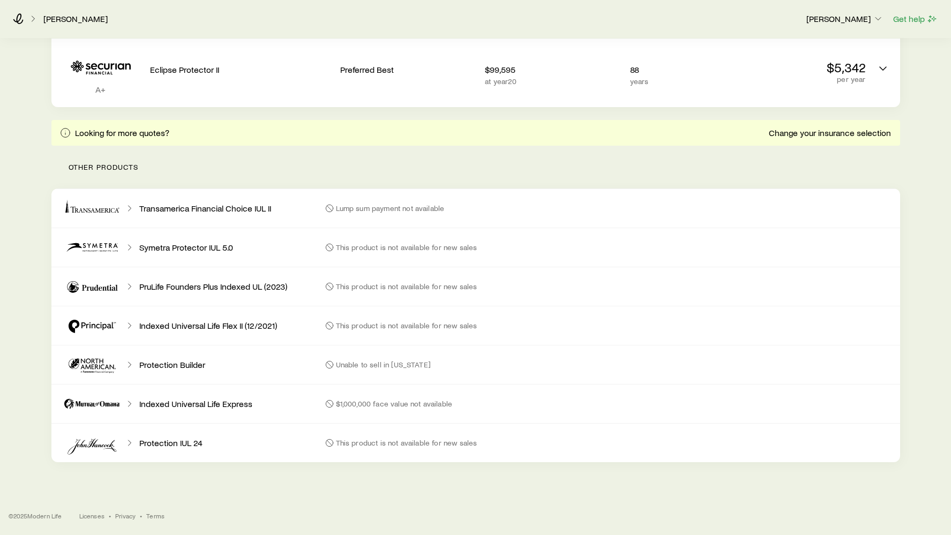
scroll to position [1092, 0]
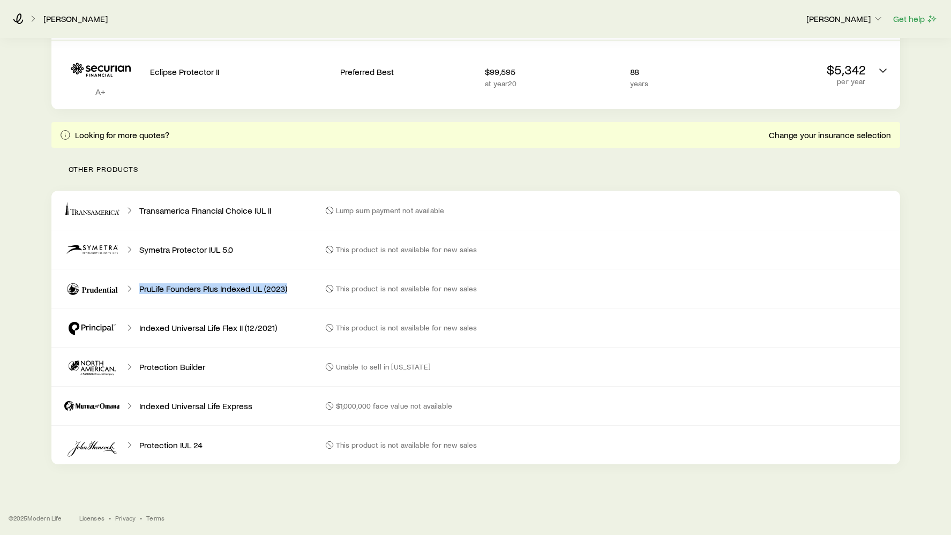
drag, startPoint x: 136, startPoint y: 288, endPoint x: 297, endPoint y: 289, distance: 161.3
click at [297, 289] on div "PruLife Founders Plus Indexed UL (2023)" at bounding box center [183, 289] width 265 height 39
click at [294, 329] on div "Indexed Universal Life Flex II (12/2021)" at bounding box center [183, 328] width 265 height 39
drag, startPoint x: 139, startPoint y: 443, endPoint x: 207, endPoint y: 443, distance: 67.5
click at [207, 443] on div "Protection IUL 24" at bounding box center [183, 445] width 265 height 39
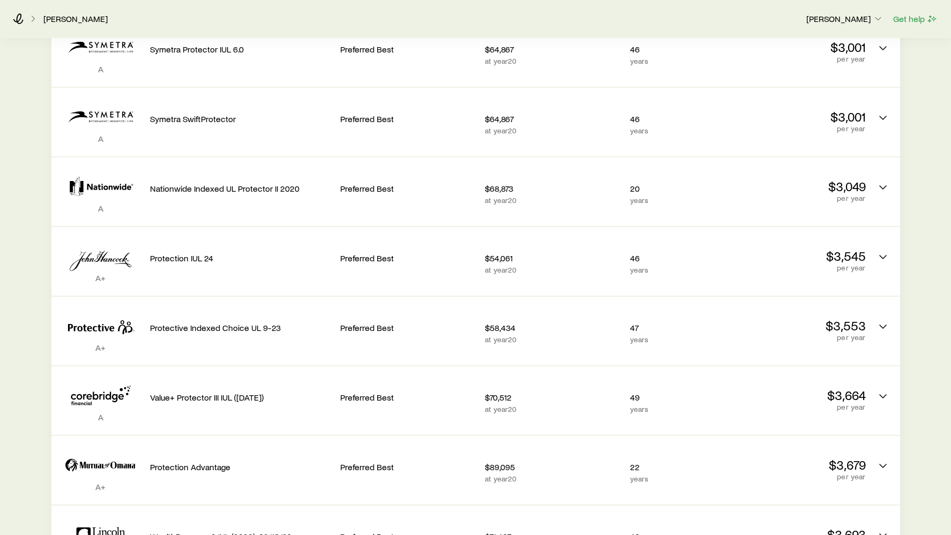
scroll to position [172, 0]
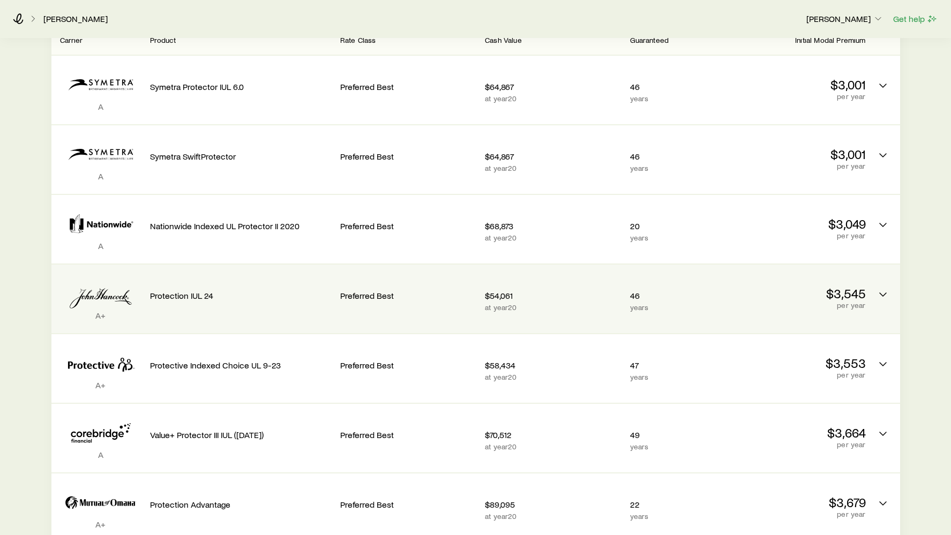
click at [200, 301] on div "Protection IUL 24" at bounding box center [241, 293] width 182 height 41
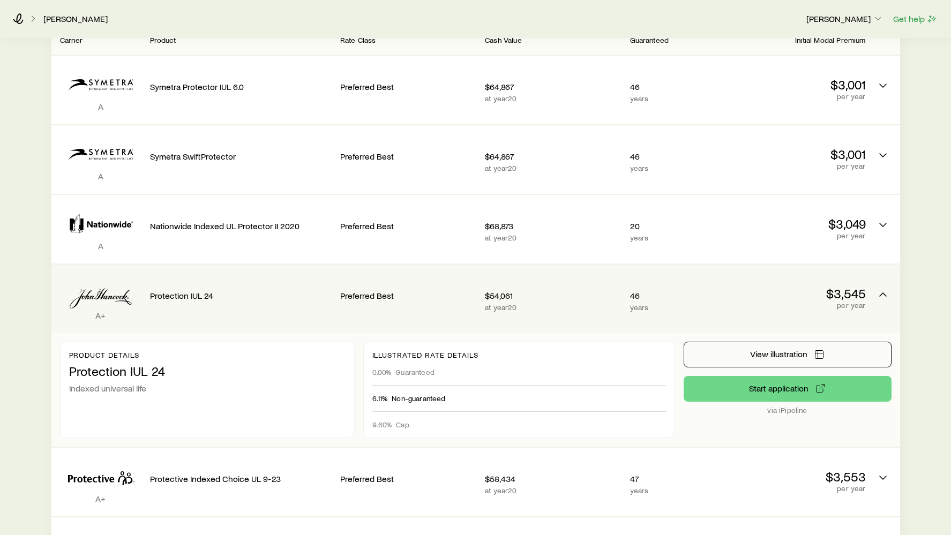
click at [200, 301] on div "Protection IUL 24" at bounding box center [241, 293] width 182 height 41
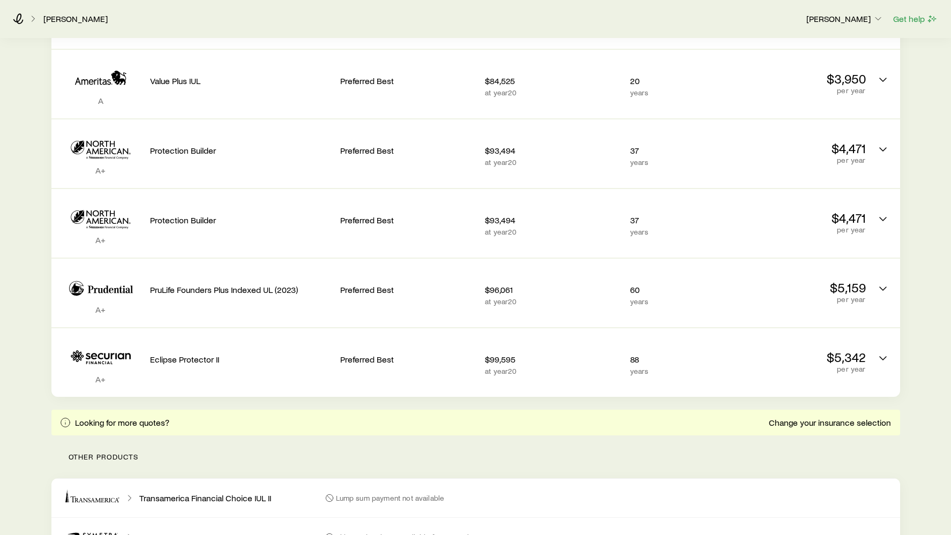
scroll to position [1092, 0]
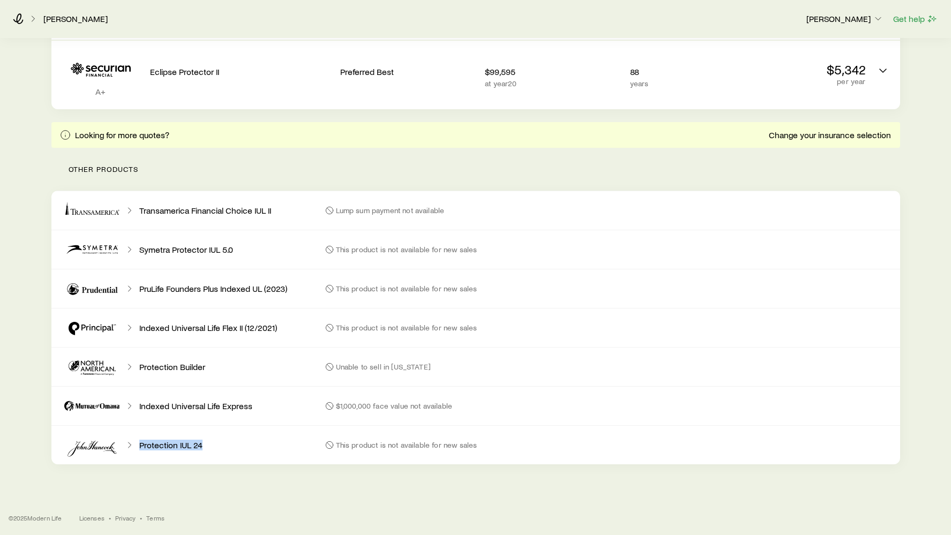
drag, startPoint x: 138, startPoint y: 445, endPoint x: 216, endPoint y: 448, distance: 78.3
click at [216, 448] on div "Protection IUL 24" at bounding box center [183, 445] width 265 height 39
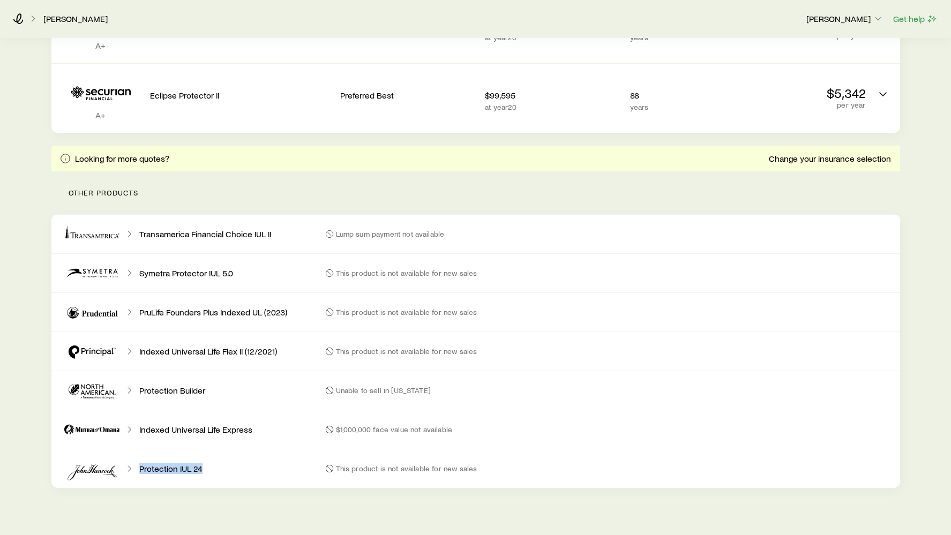
scroll to position [1066, 0]
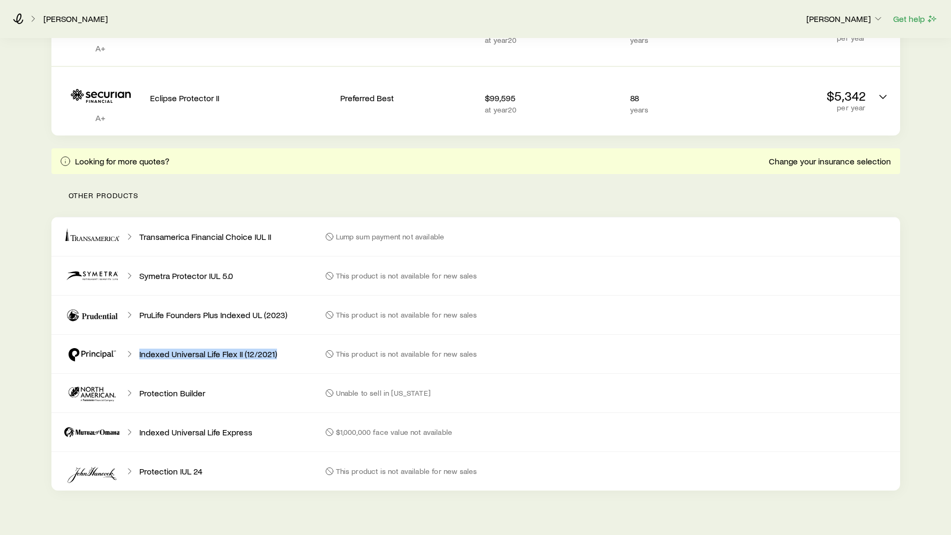
drag, startPoint x: 136, startPoint y: 354, endPoint x: 286, endPoint y: 355, distance: 150.1
click at [286, 355] on div "Indexed Universal Life Flex II (12/2021)" at bounding box center [183, 354] width 265 height 39
copy p "Indexed Universal Life Flex II (12/2021)"
click at [377, 314] on p "This product is not available for new sales" at bounding box center [407, 315] width 142 height 9
click at [223, 317] on p "PruLife Founders Plus Indexed UL (2023)" at bounding box center [213, 315] width 148 height 11
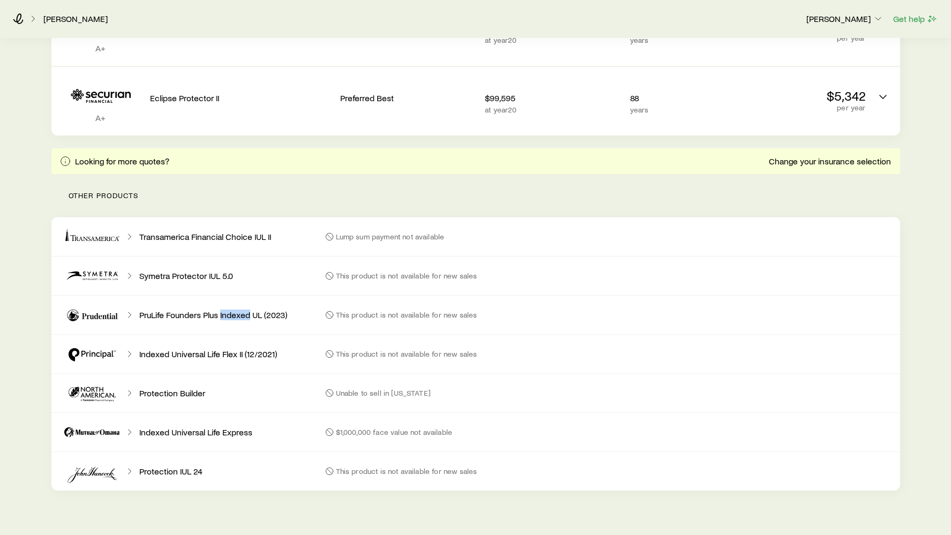
click at [223, 317] on p "PruLife Founders Plus Indexed UL (2023)" at bounding box center [213, 315] width 148 height 11
click at [211, 349] on p "Indexed Universal Life Flex II (12/2021)" at bounding box center [208, 354] width 138 height 11
click at [182, 467] on p "Protection IUL 24" at bounding box center [170, 471] width 63 height 11
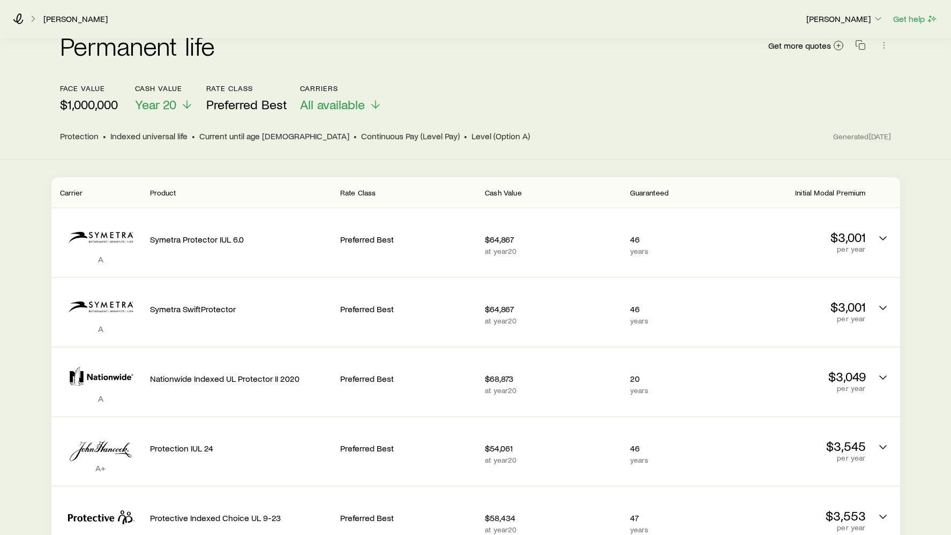
scroll to position [0, 0]
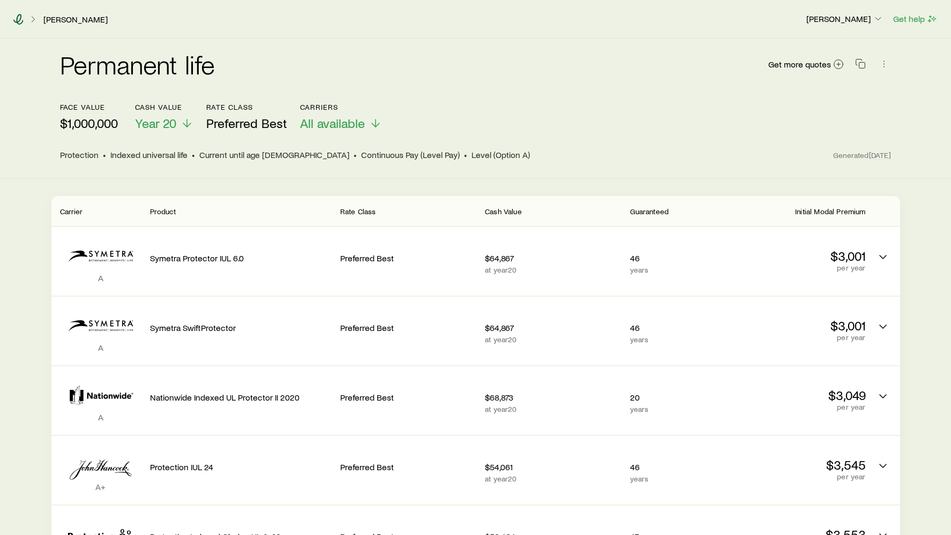
click at [18, 20] on icon at bounding box center [18, 19] width 11 height 11
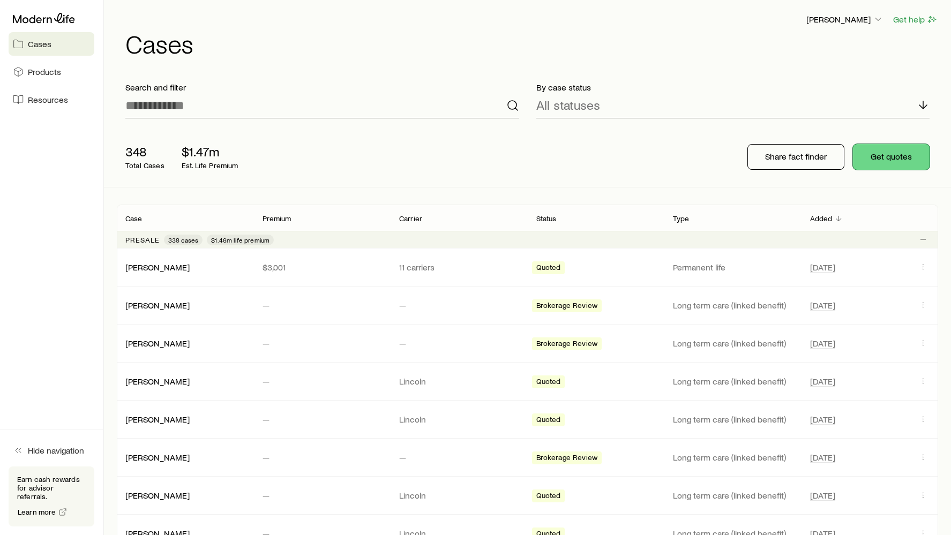
click at [899, 160] on button "Get quotes" at bounding box center [891, 157] width 77 height 26
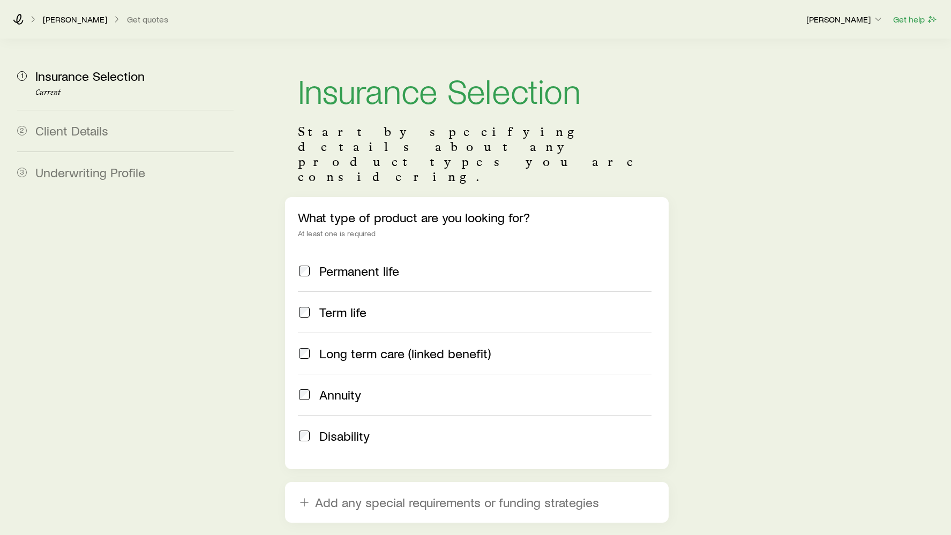
scroll to position [6, 0]
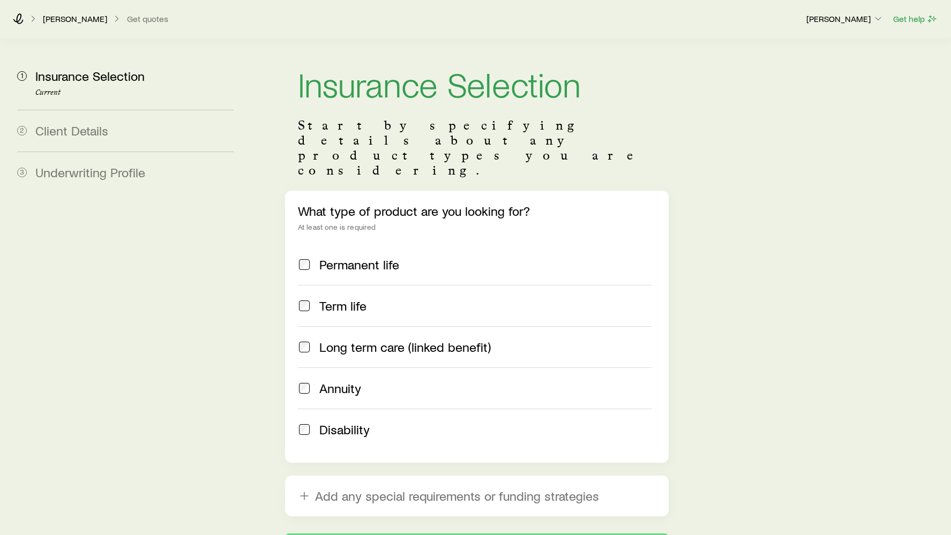
click at [364, 257] on span "Permanent life" at bounding box center [359, 264] width 80 height 15
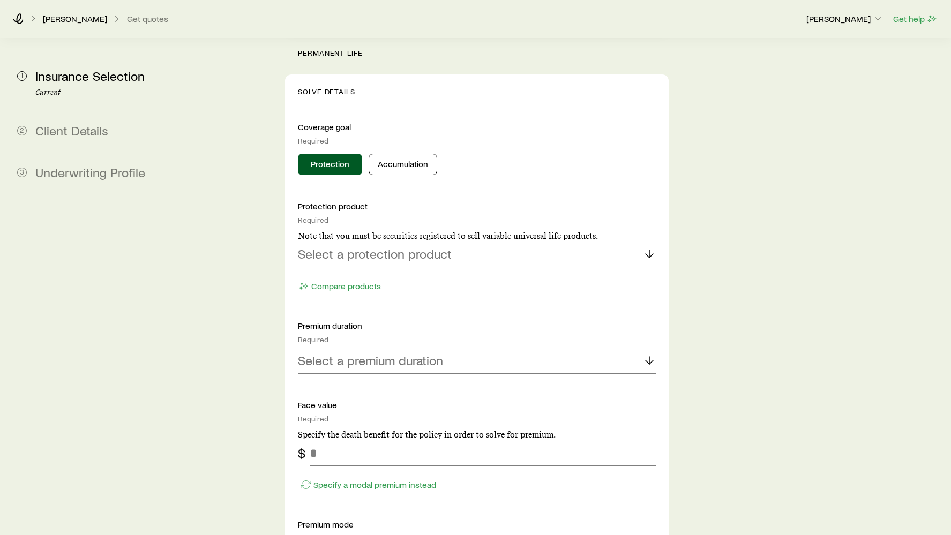
scroll to position [408, 0]
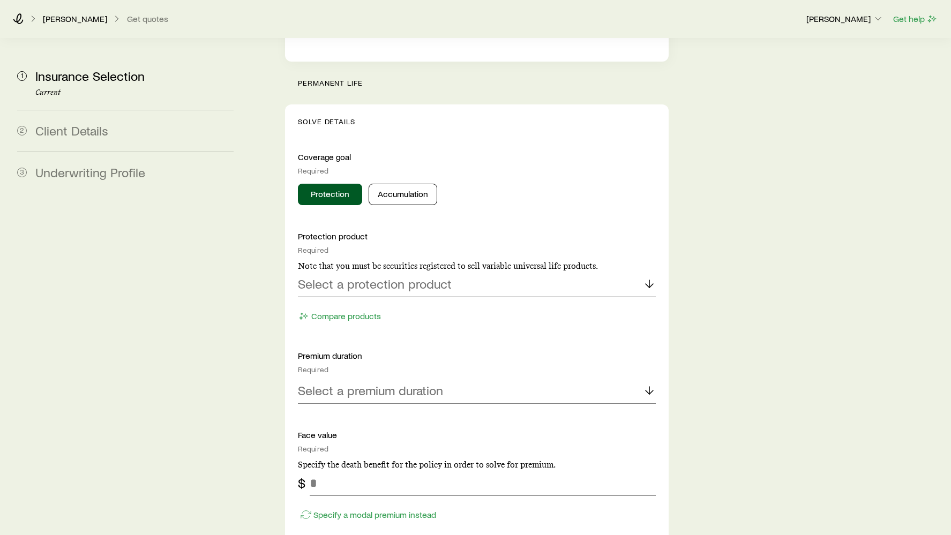
click at [388, 277] on p "Select a protection product" at bounding box center [375, 284] width 154 height 15
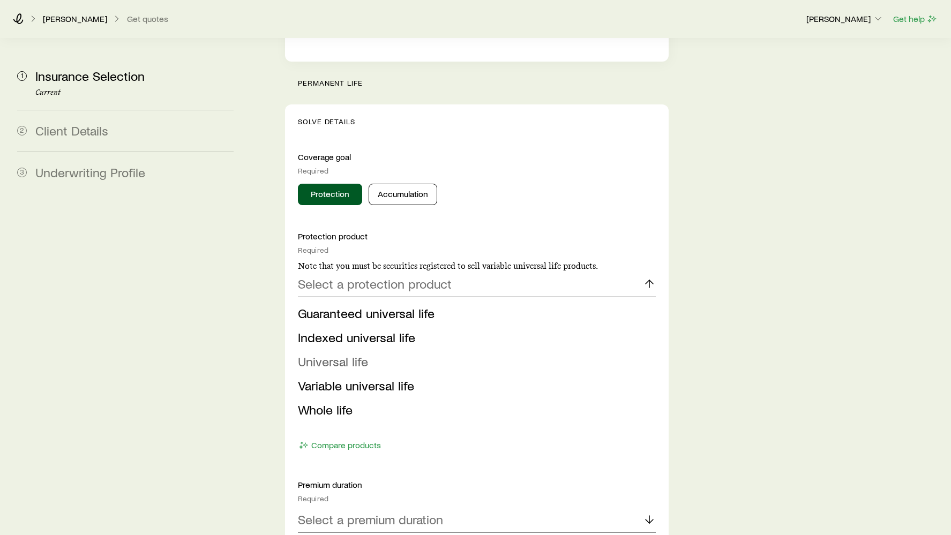
scroll to position [412, 0]
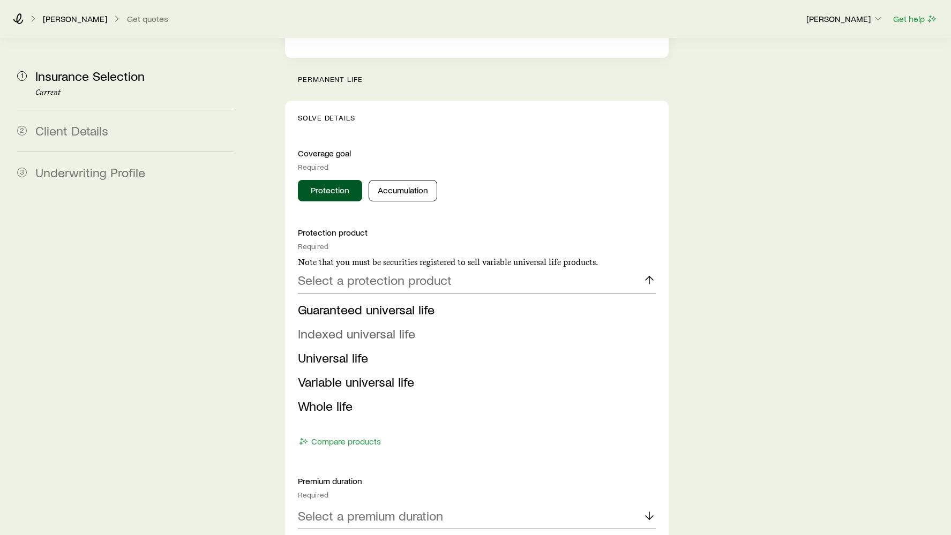
click at [388, 326] on span "Indexed universal life" at bounding box center [356, 334] width 117 height 16
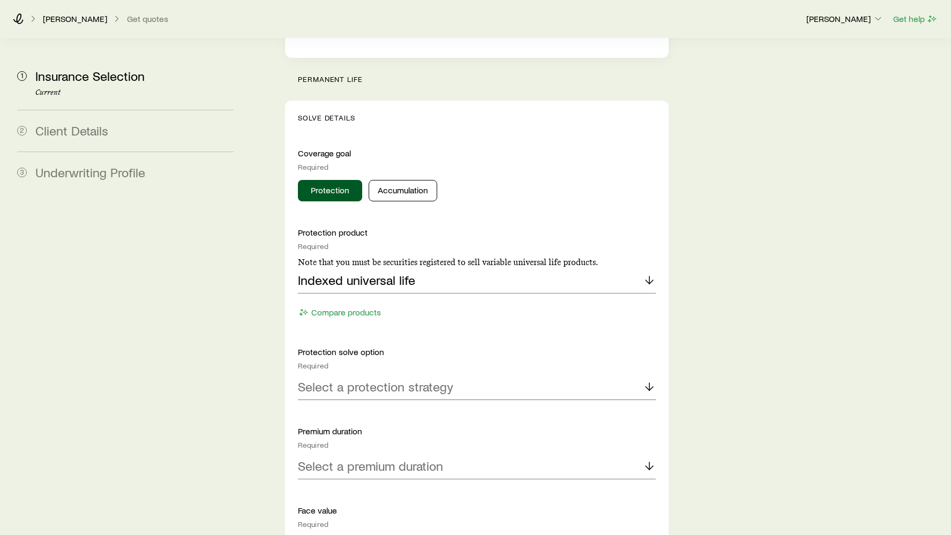
scroll to position [486, 0]
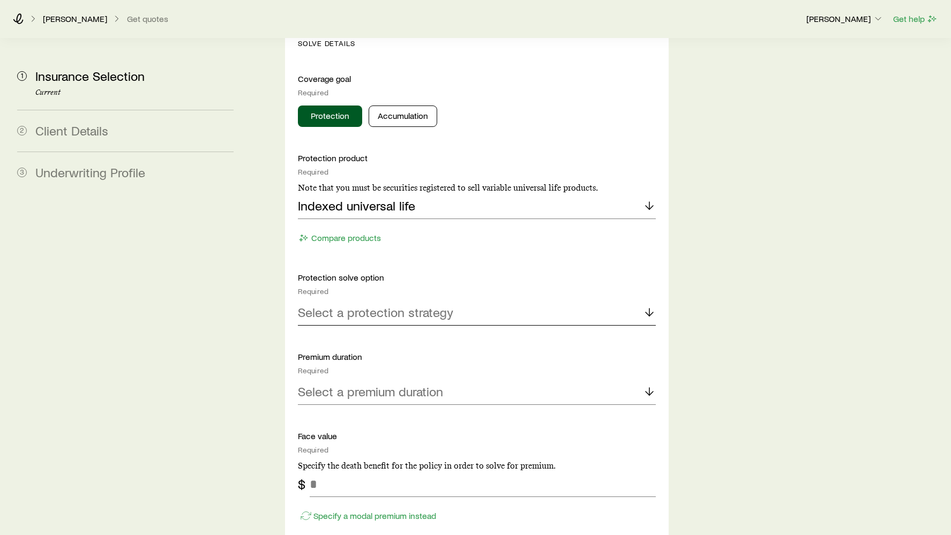
click at [397, 305] on p "Select a protection strategy" at bounding box center [375, 312] width 155 height 15
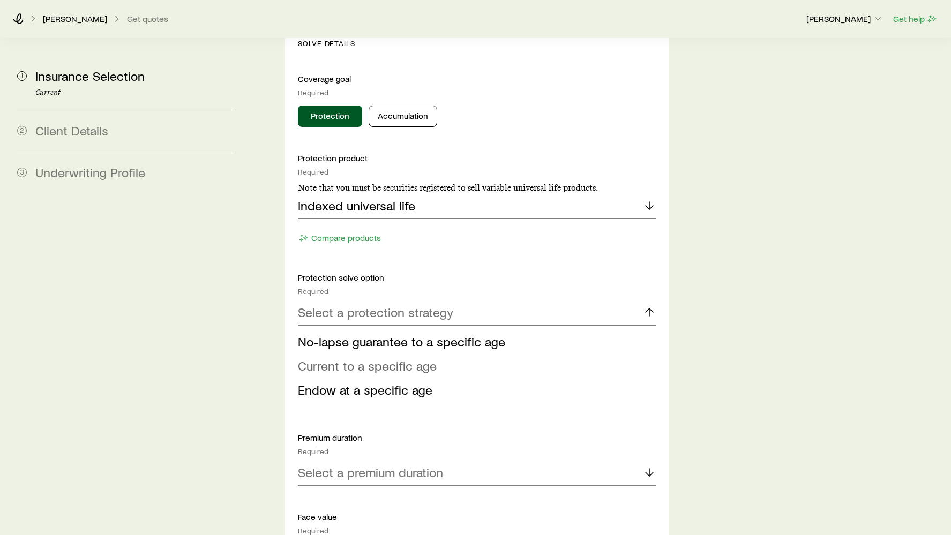
click at [385, 358] on span "Current to a specific age" at bounding box center [367, 366] width 139 height 16
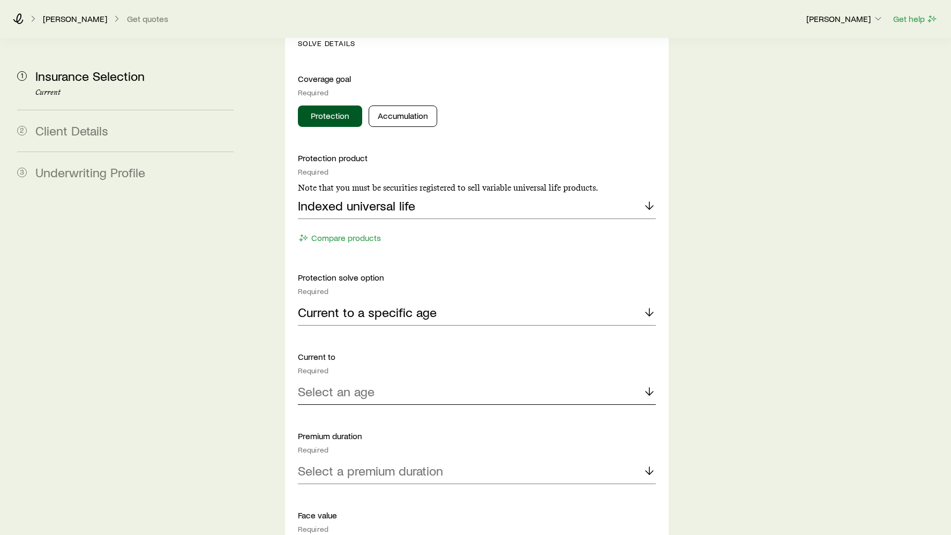
click at [387, 379] on div "Select an age" at bounding box center [477, 392] width 359 height 26
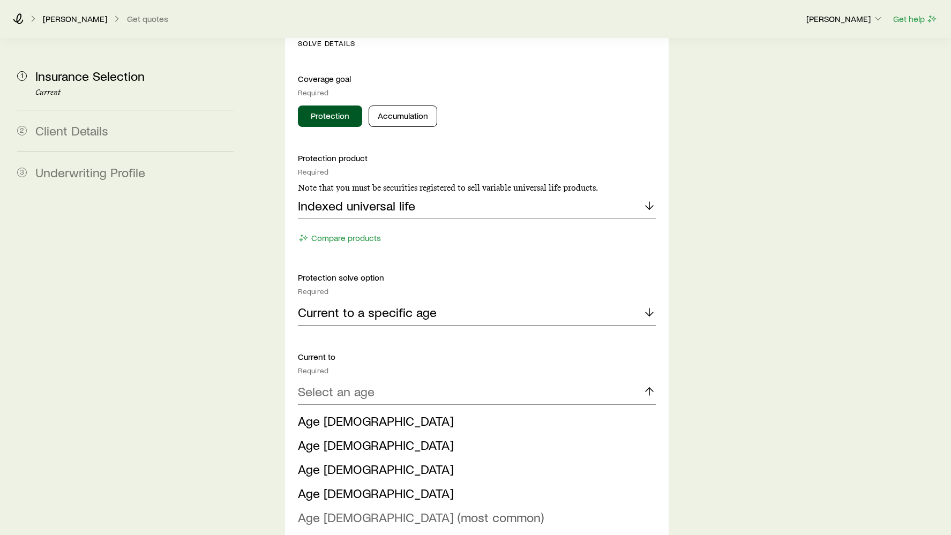
click at [373, 510] on span "Age [DEMOGRAPHIC_DATA] (most common)" at bounding box center [421, 518] width 246 height 16
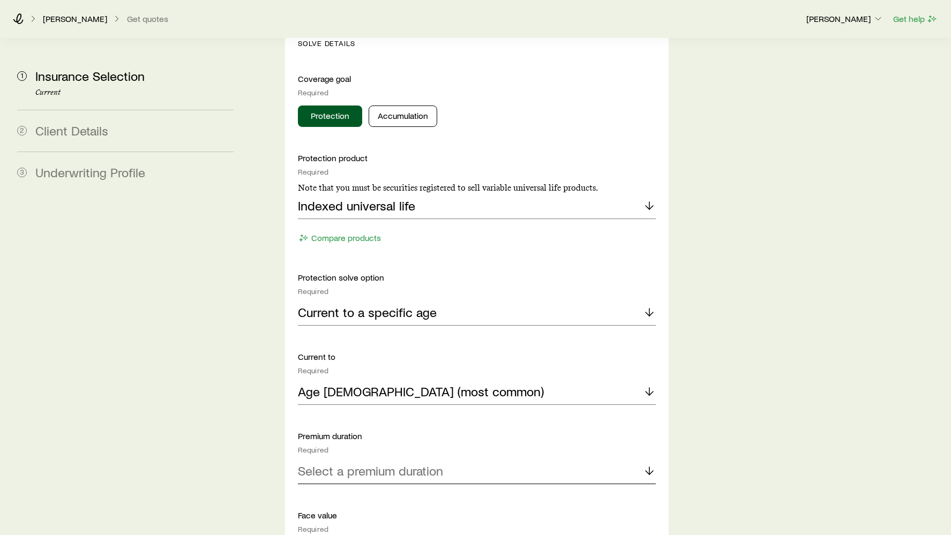
click at [366, 464] on p "Select a premium duration" at bounding box center [370, 471] width 145 height 15
click at [372, 493] on span "Continuous Pay (Level Pay)" at bounding box center [373, 501] width 150 height 16
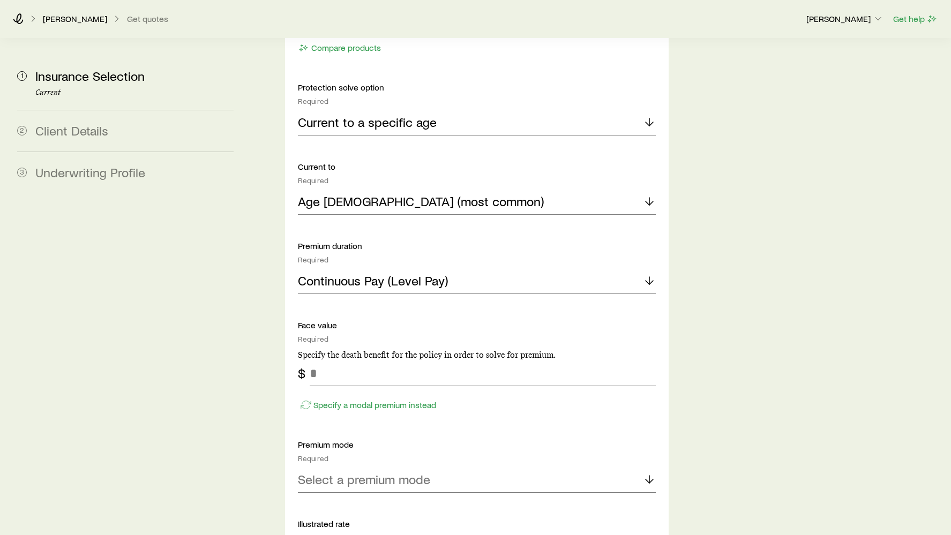
scroll to position [741, 0]
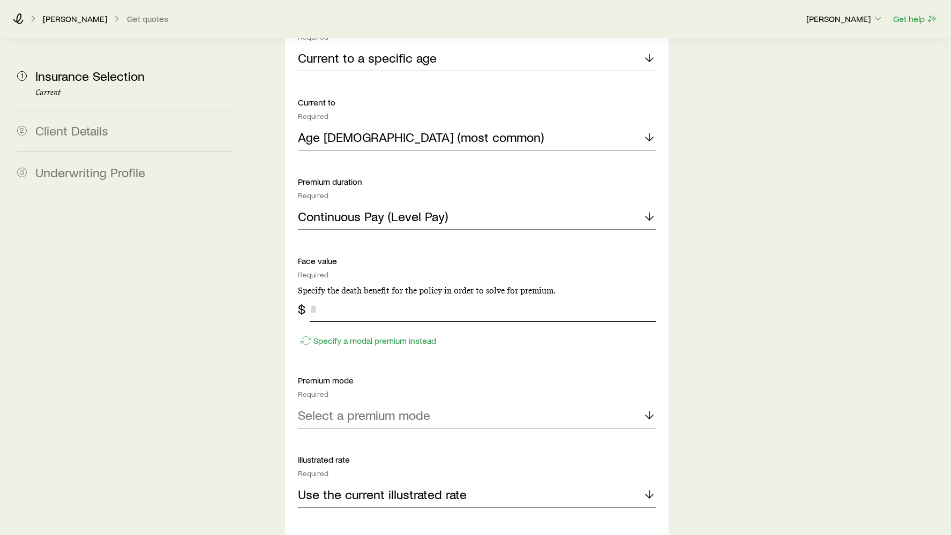
click at [327, 296] on input "tel" at bounding box center [483, 309] width 347 height 26
type input "*********"
click at [368, 408] on p "Select a premium mode" at bounding box center [364, 415] width 132 height 15
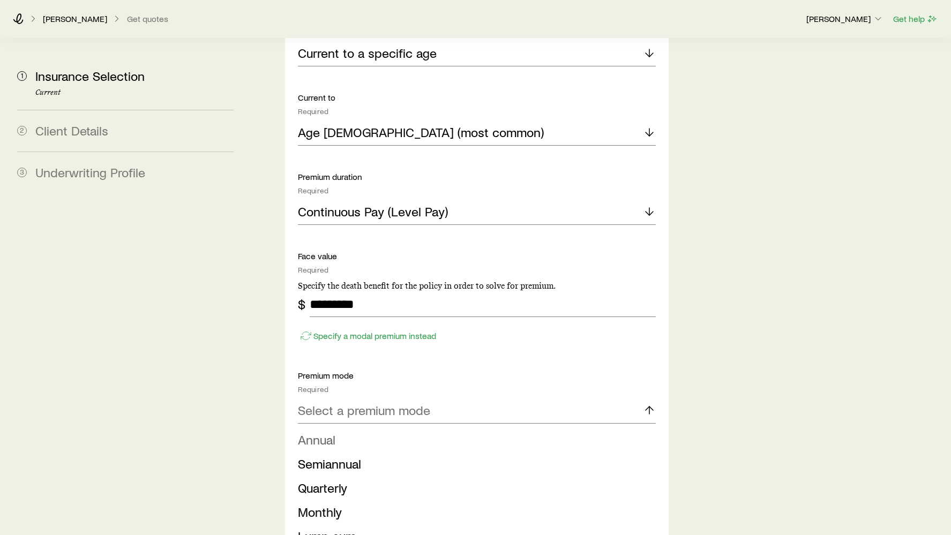
click at [358, 428] on li "Annual" at bounding box center [474, 440] width 352 height 24
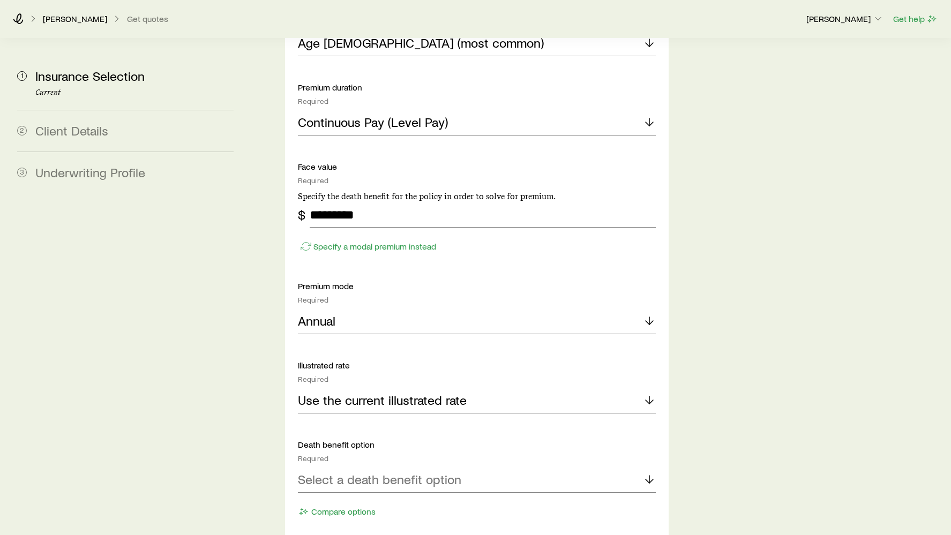
scroll to position [874, 0]
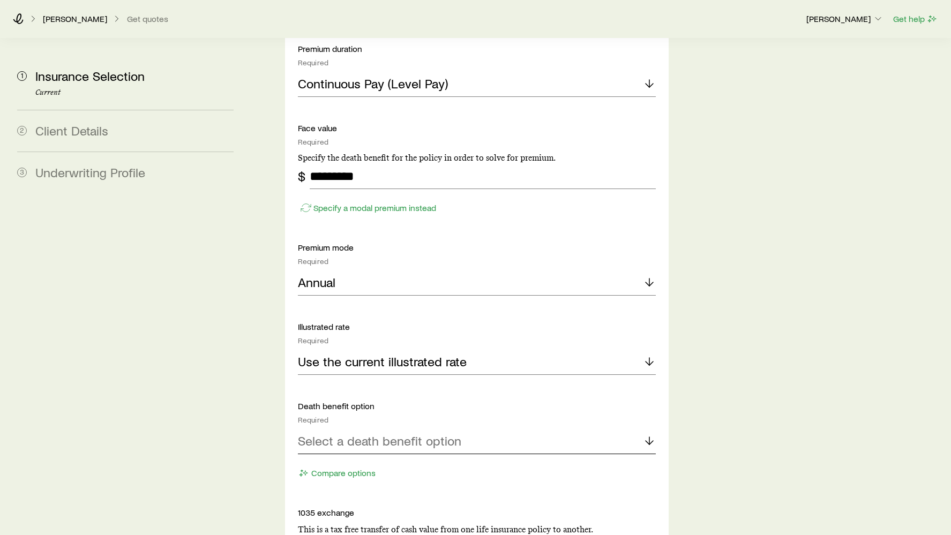
click at [354, 434] on p "Select a death benefit option" at bounding box center [379, 441] width 163 height 15
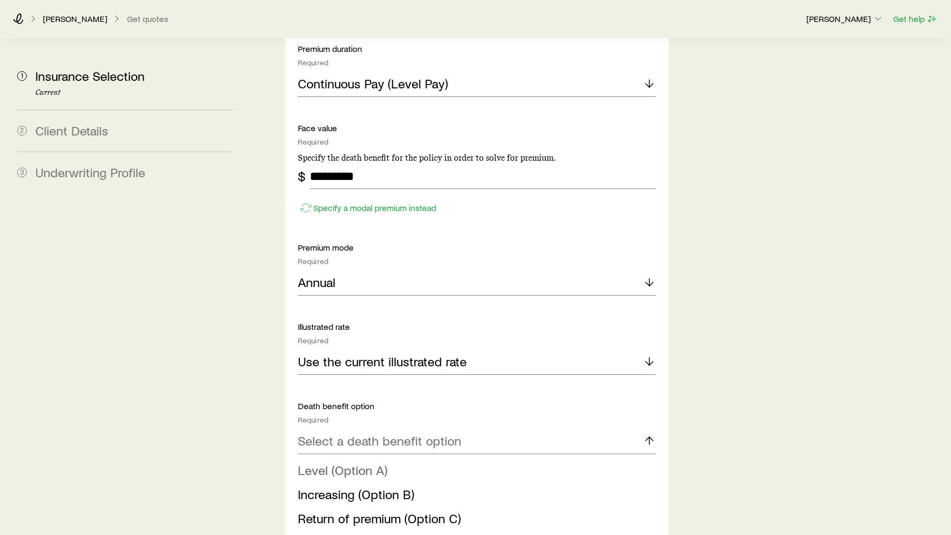
click at [352, 463] on span "Level (Option A)" at bounding box center [343, 471] width 90 height 16
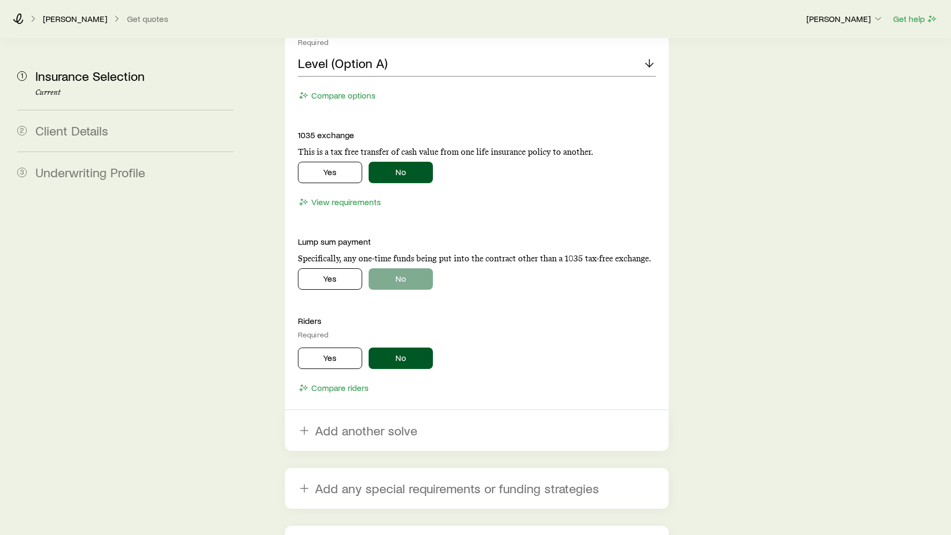
scroll to position [1353, 0]
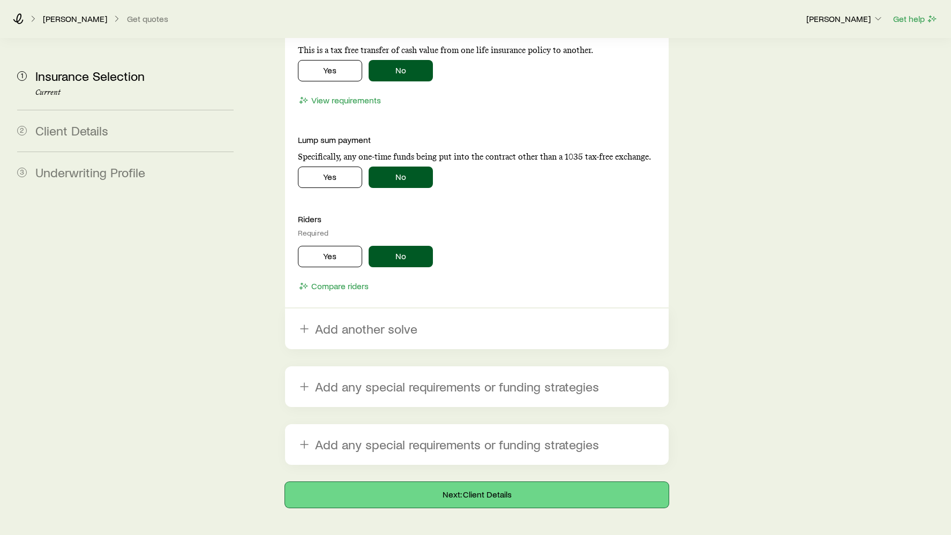
click at [427, 482] on button "Next: Client Details" at bounding box center [477, 495] width 384 height 26
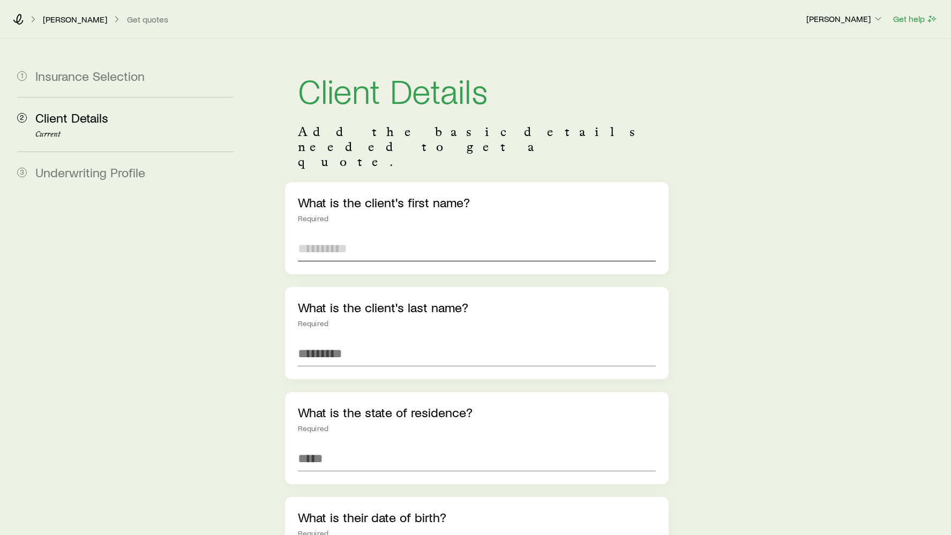
click at [352, 236] on input "text" at bounding box center [477, 249] width 359 height 26
type input "****"
type input "********"
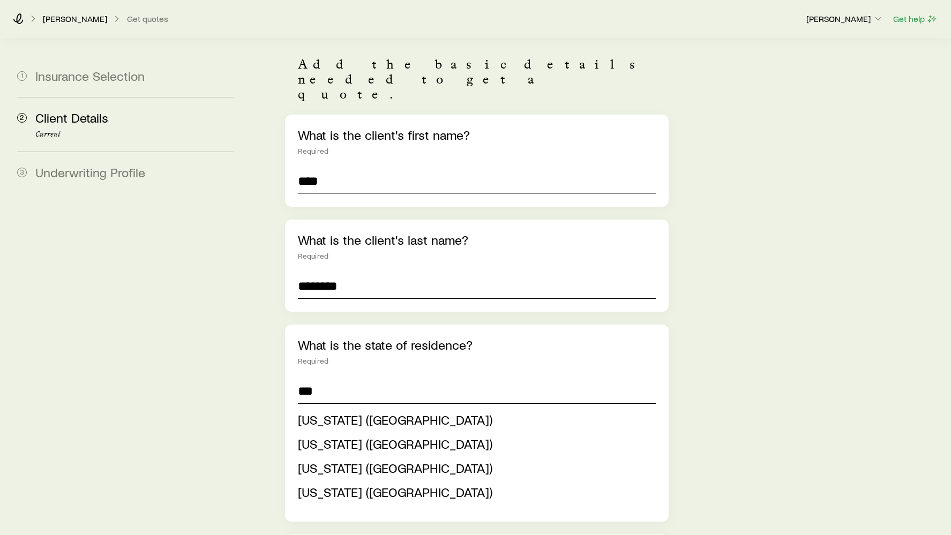
scroll to position [75, 0]
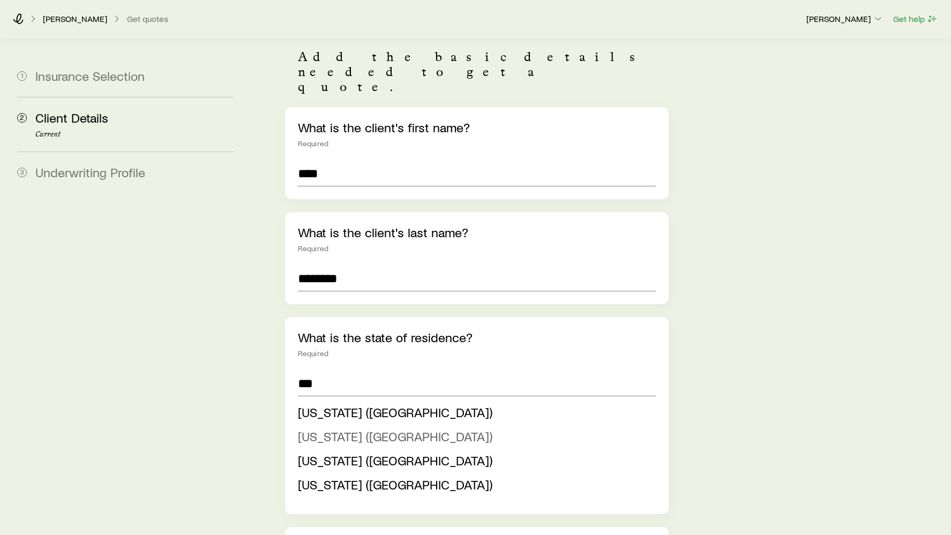
click at [354, 429] on span "[US_STATE] ([GEOGRAPHIC_DATA])" at bounding box center [395, 437] width 195 height 16
type input "**********"
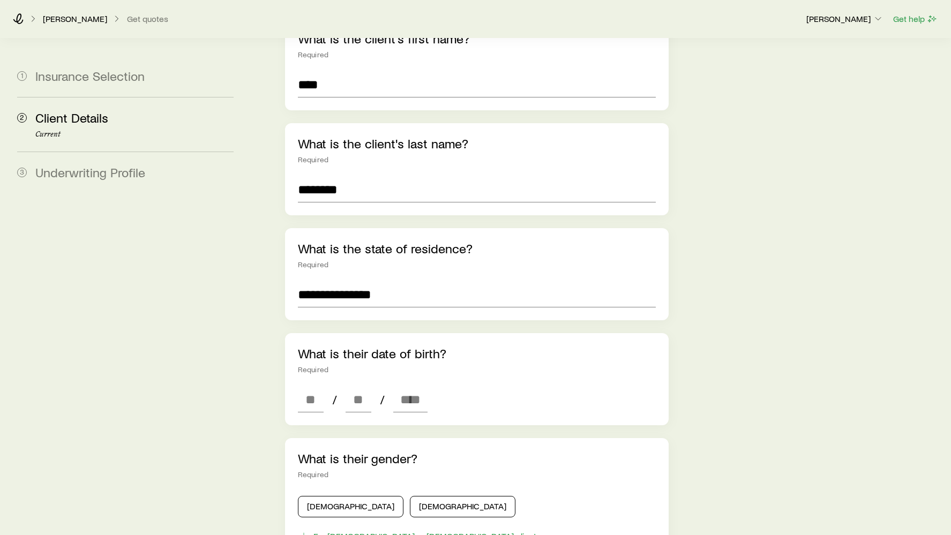
scroll to position [193, 0]
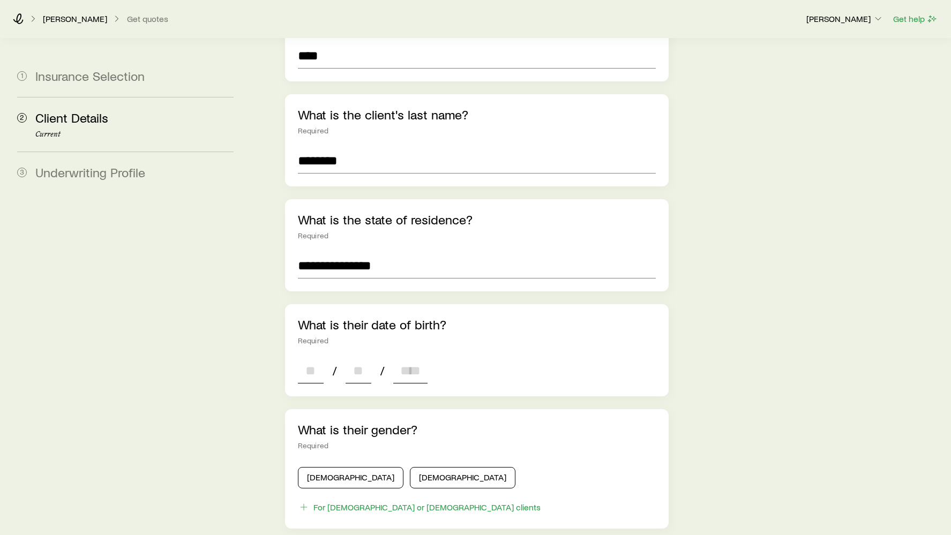
click at [320, 358] on input at bounding box center [311, 371] width 26 height 26
type input "**"
type input "****"
type input "*"
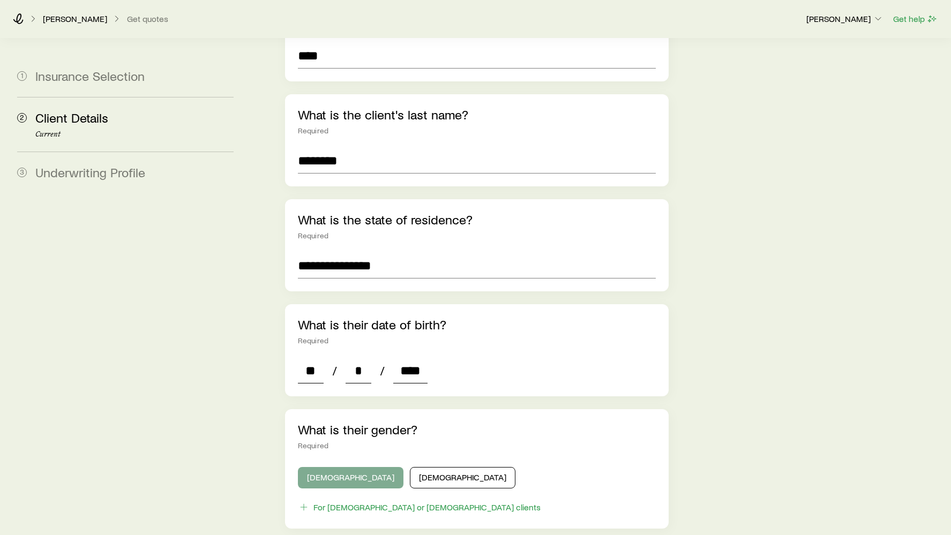
type input "****"
click at [311, 467] on button "[DEMOGRAPHIC_DATA]" at bounding box center [351, 477] width 106 height 21
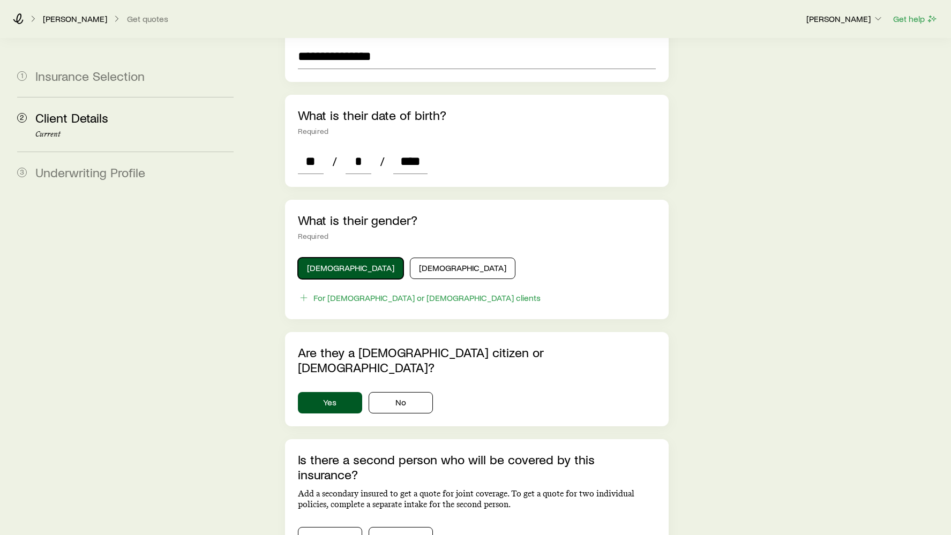
scroll to position [530, 0]
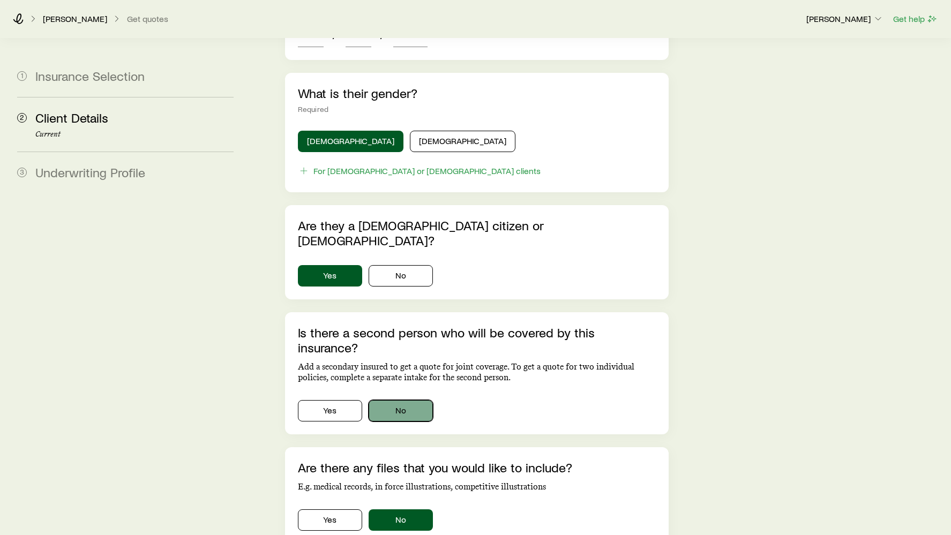
click at [381, 400] on button "No" at bounding box center [401, 410] width 64 height 21
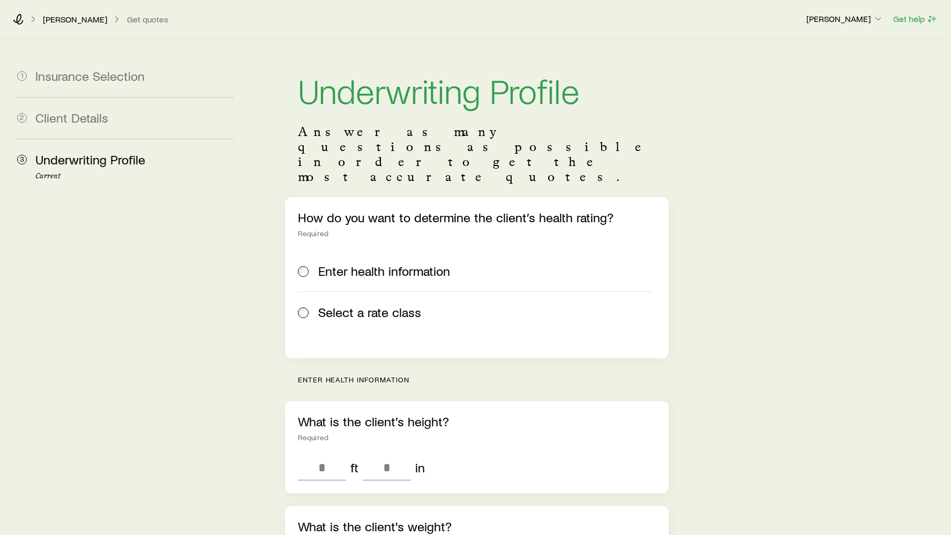
click at [367, 292] on label "Select a rate class" at bounding box center [475, 312] width 354 height 41
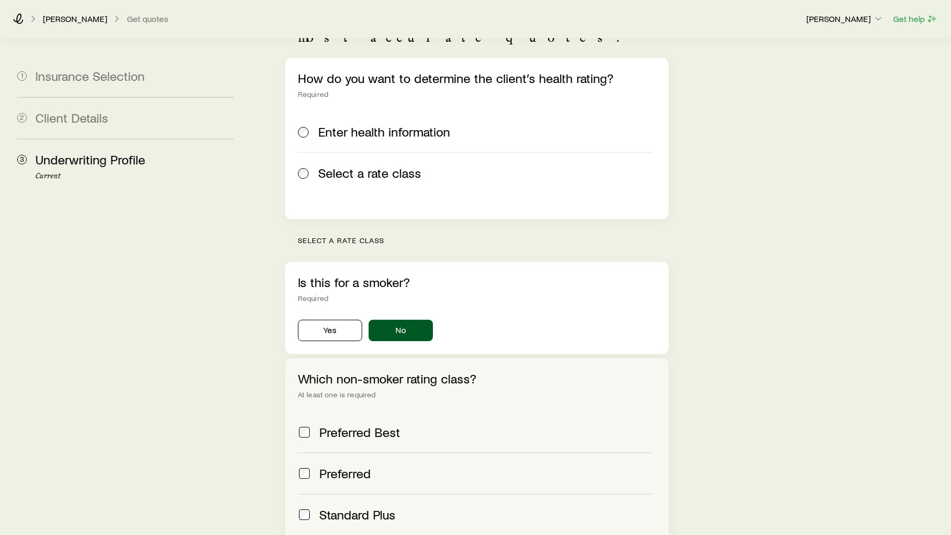
scroll to position [303, 0]
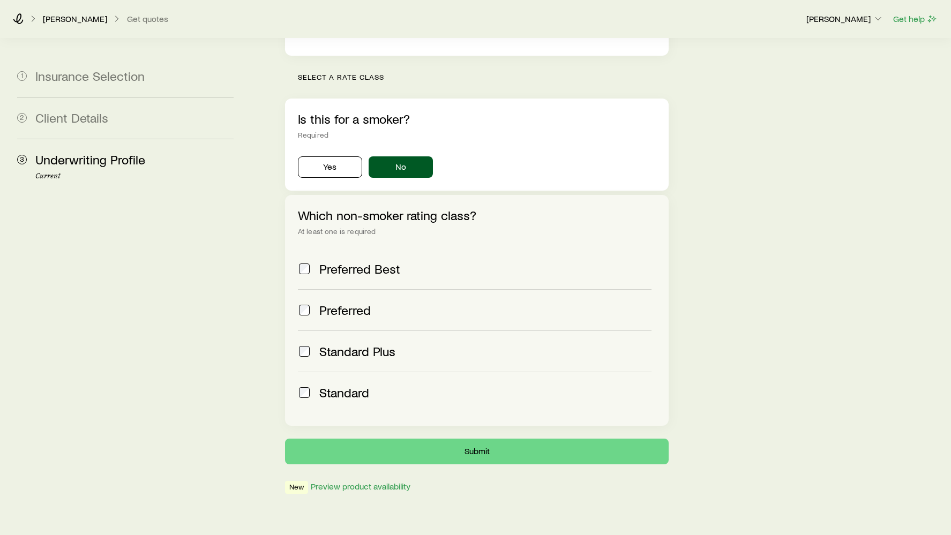
click at [343, 249] on label "Preferred Best" at bounding box center [475, 269] width 354 height 41
click at [433, 439] on button "Submit" at bounding box center [477, 452] width 384 height 26
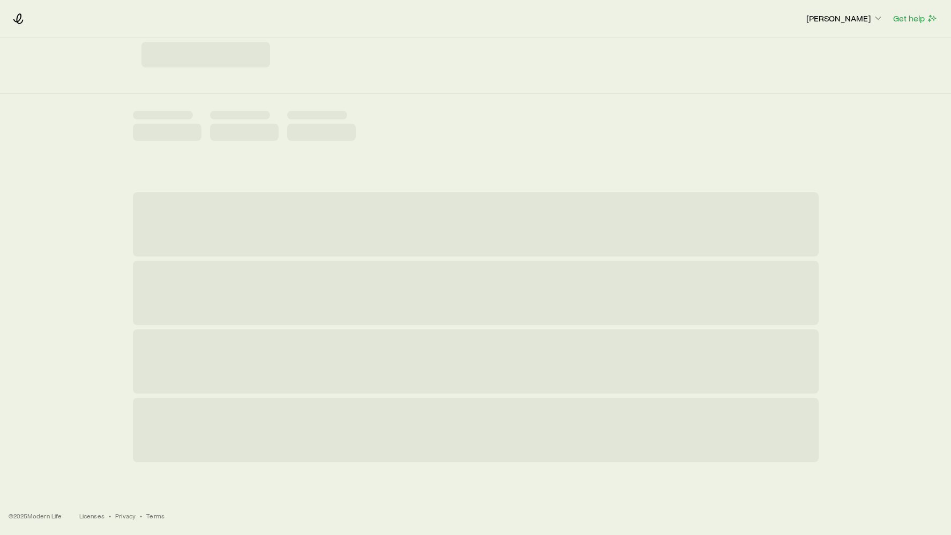
scroll to position [0, 0]
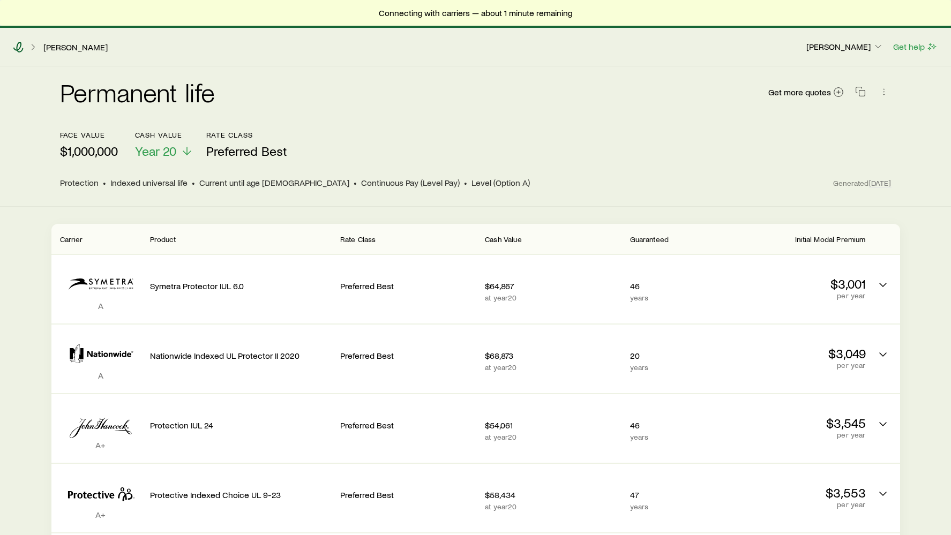
click at [16, 48] on icon at bounding box center [18, 47] width 11 height 11
